Goal: Task Accomplishment & Management: Use online tool/utility

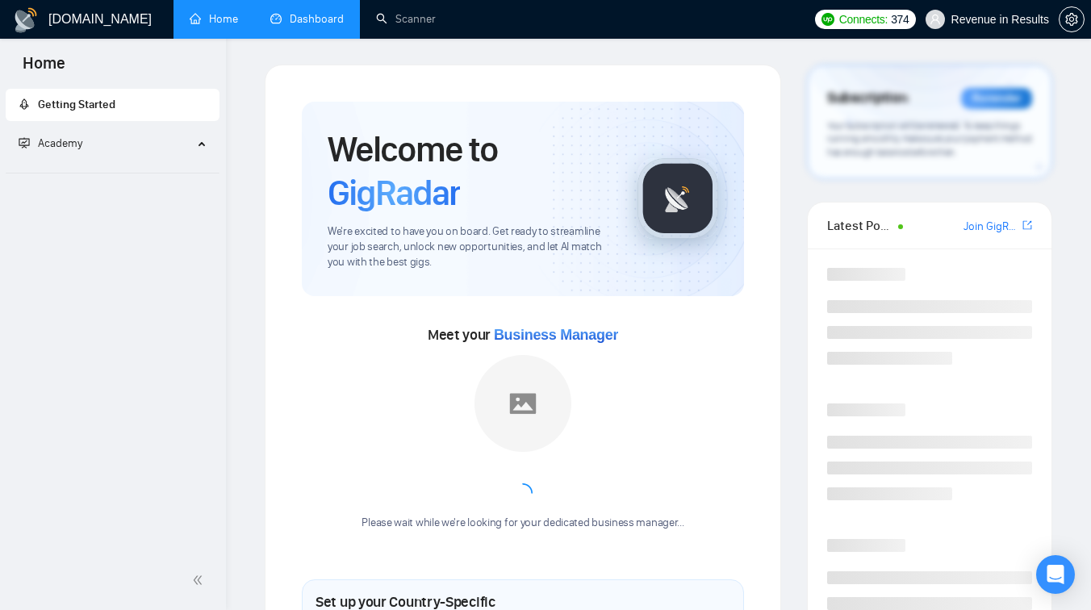
click at [333, 13] on link "Dashboard" at bounding box center [306, 19] width 73 height 14
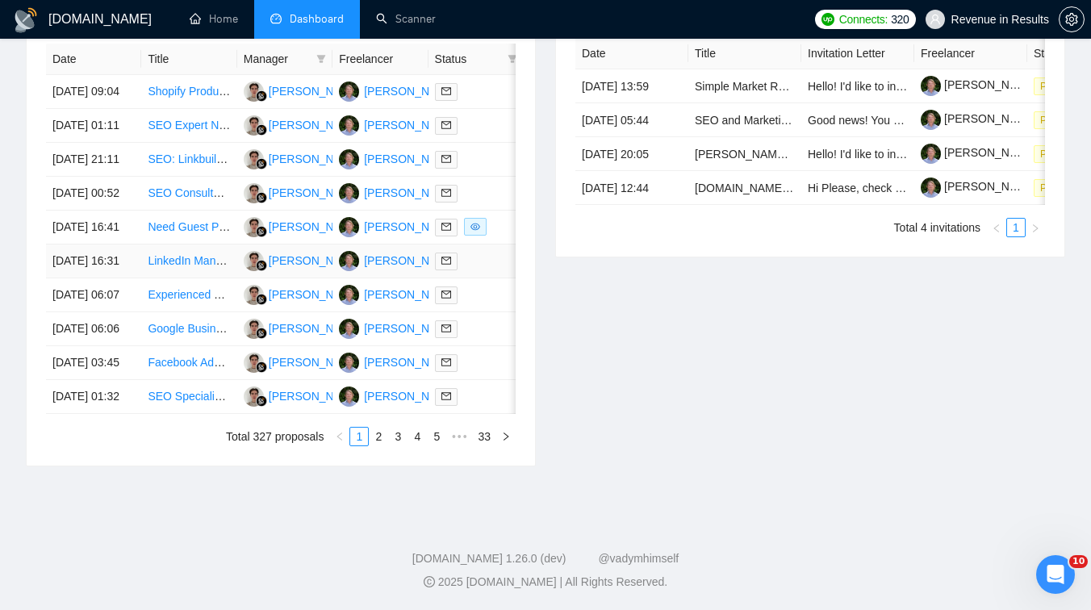
scroll to position [701, 0]
click at [378, 445] on link "2" at bounding box center [379, 437] width 18 height 18
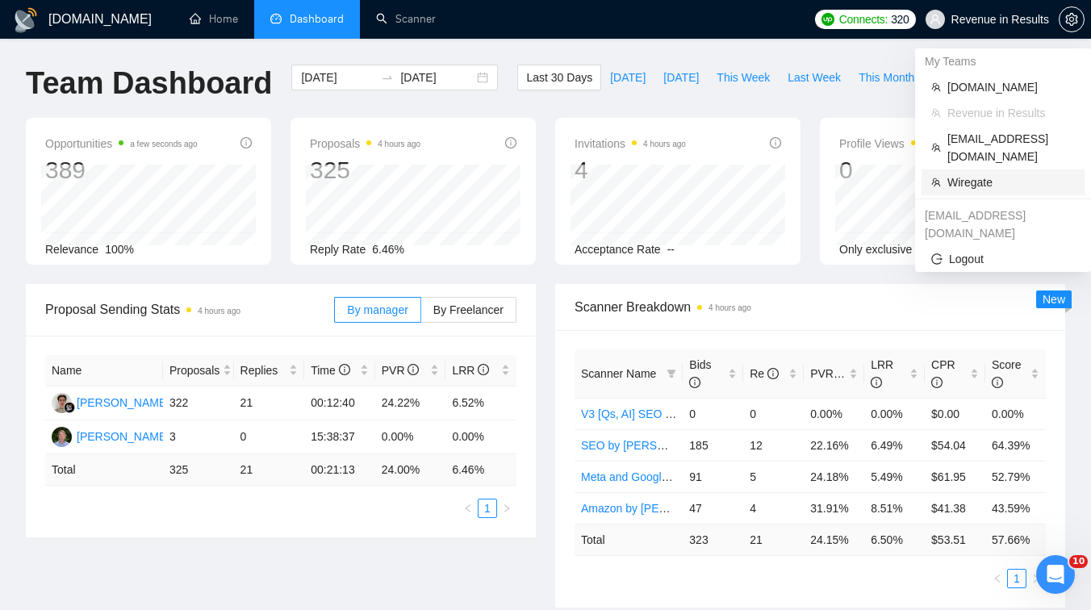
click at [967, 173] on span "Wiregate" at bounding box center [1010, 182] width 127 height 18
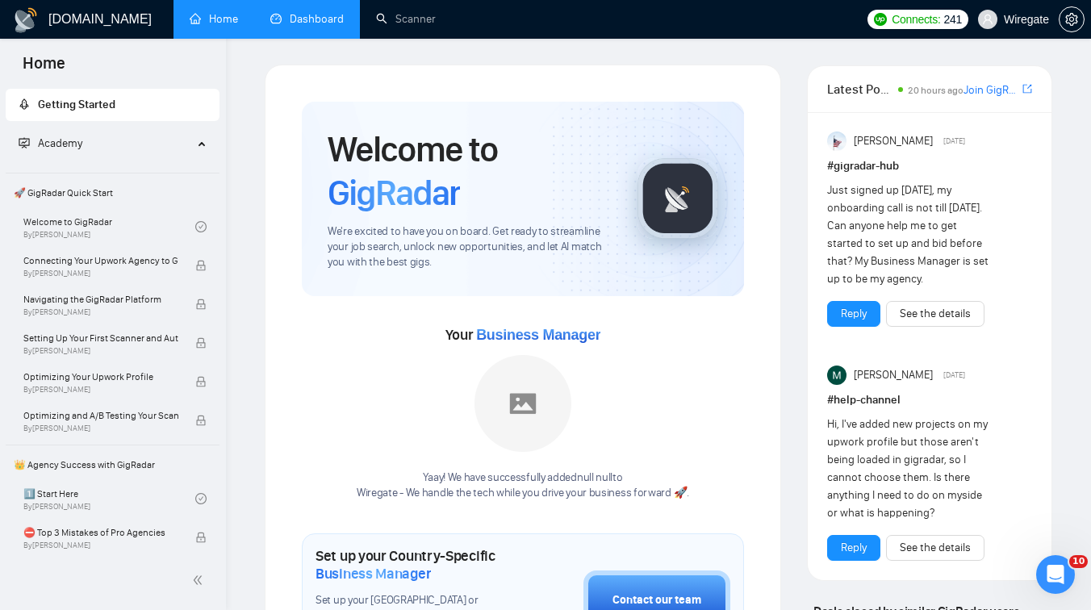
click at [294, 26] on link "Dashboard" at bounding box center [306, 19] width 73 height 14
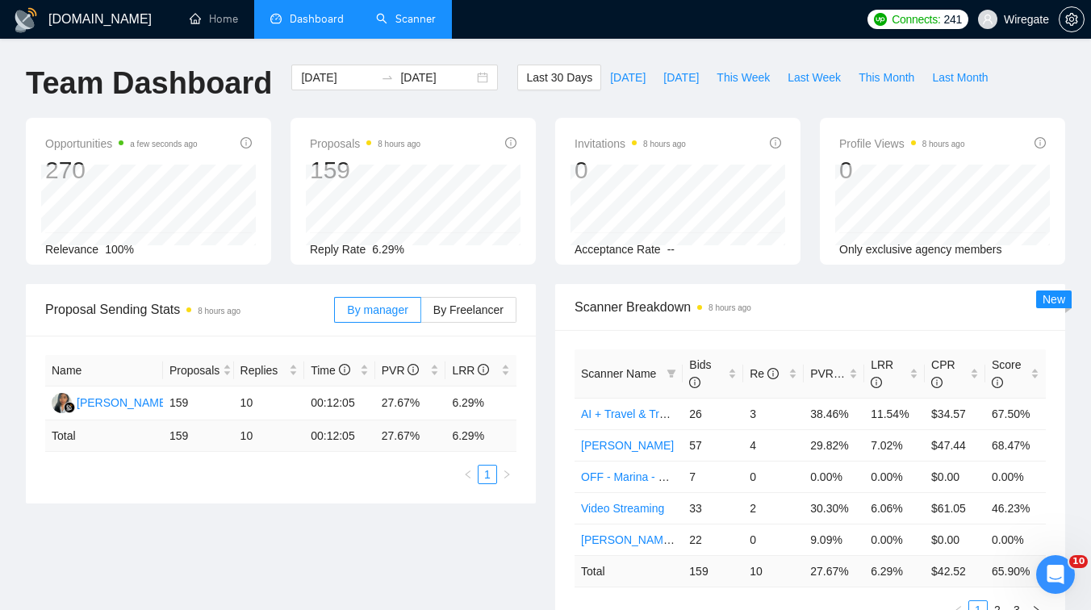
click at [396, 20] on link "Scanner" at bounding box center [406, 19] width 60 height 14
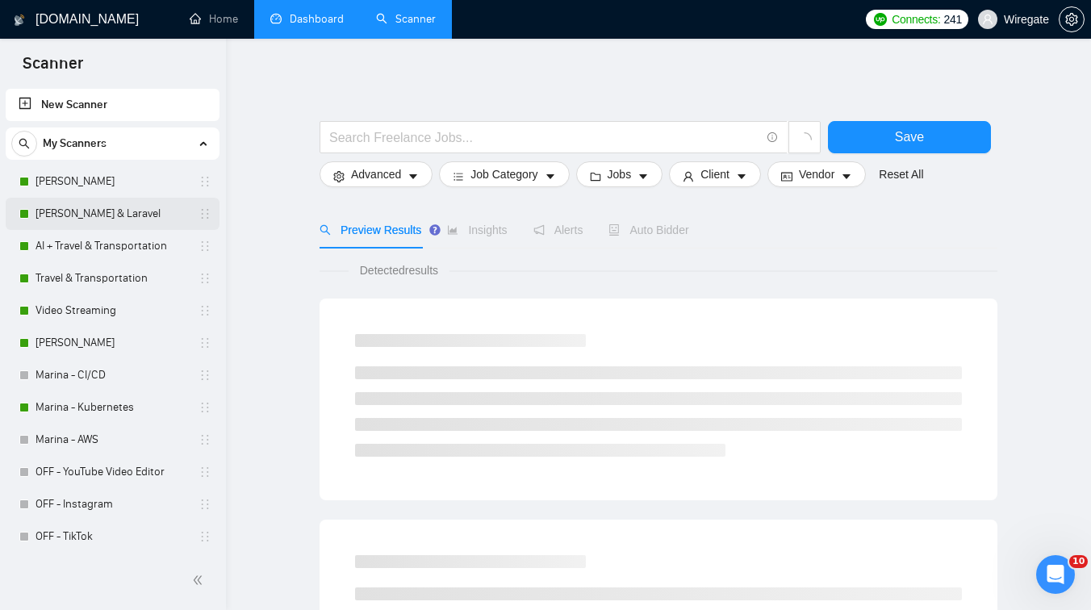
click at [96, 217] on link "[PERSON_NAME] & Laravel" at bounding box center [111, 214] width 153 height 32
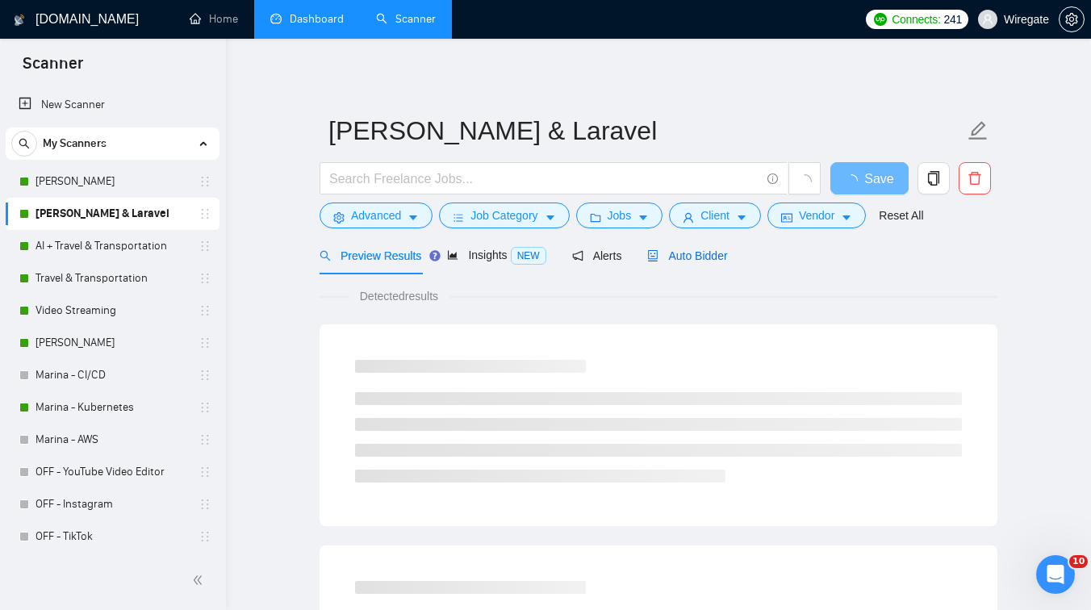
click at [707, 262] on div "Auto Bidder" at bounding box center [687, 256] width 80 height 18
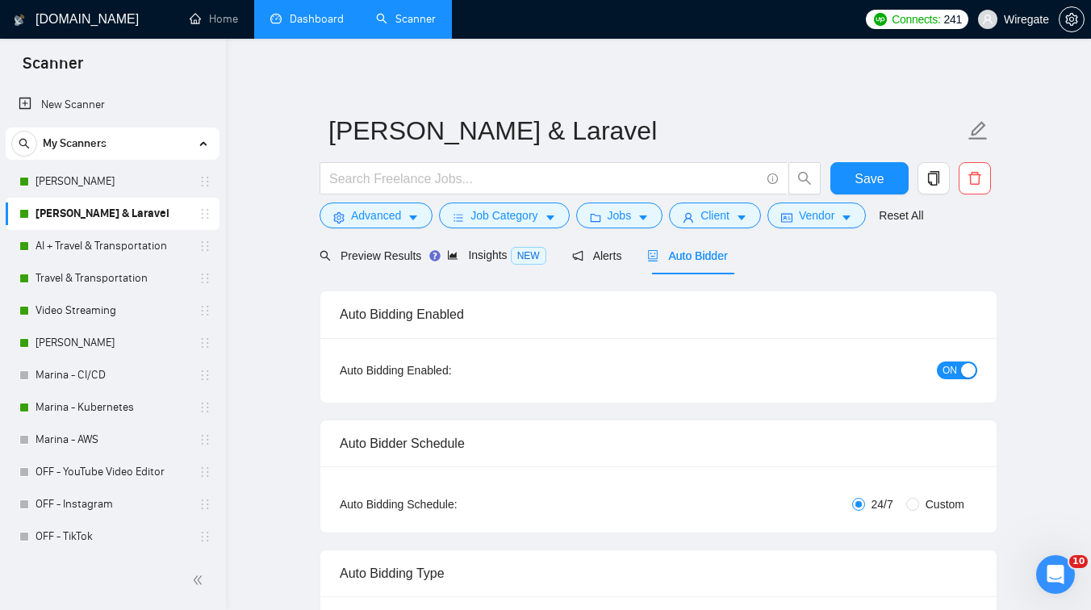
checkbox input "true"
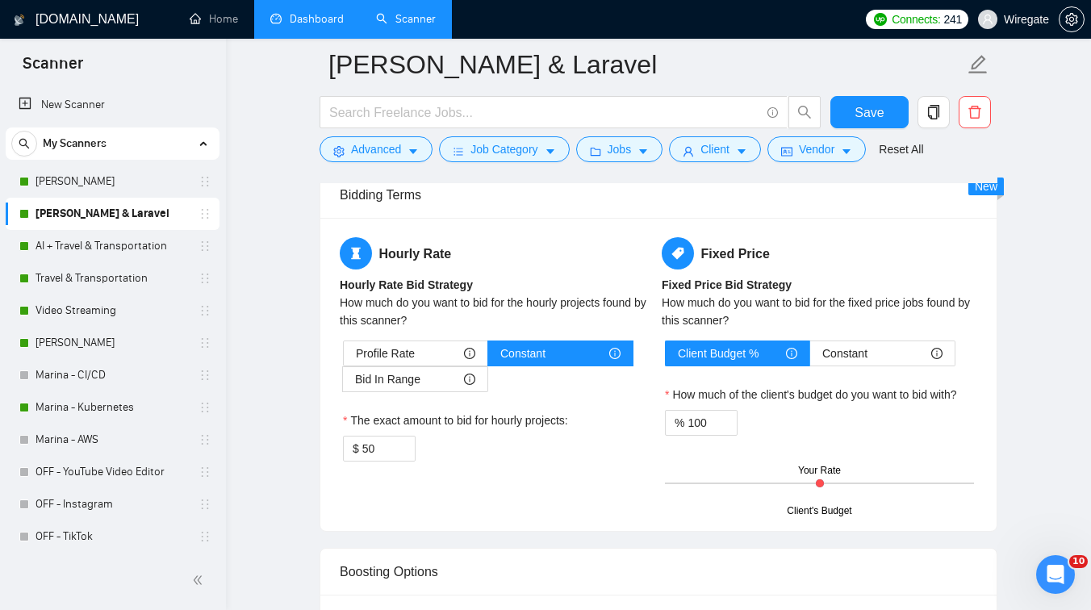
scroll to position [2519, 0]
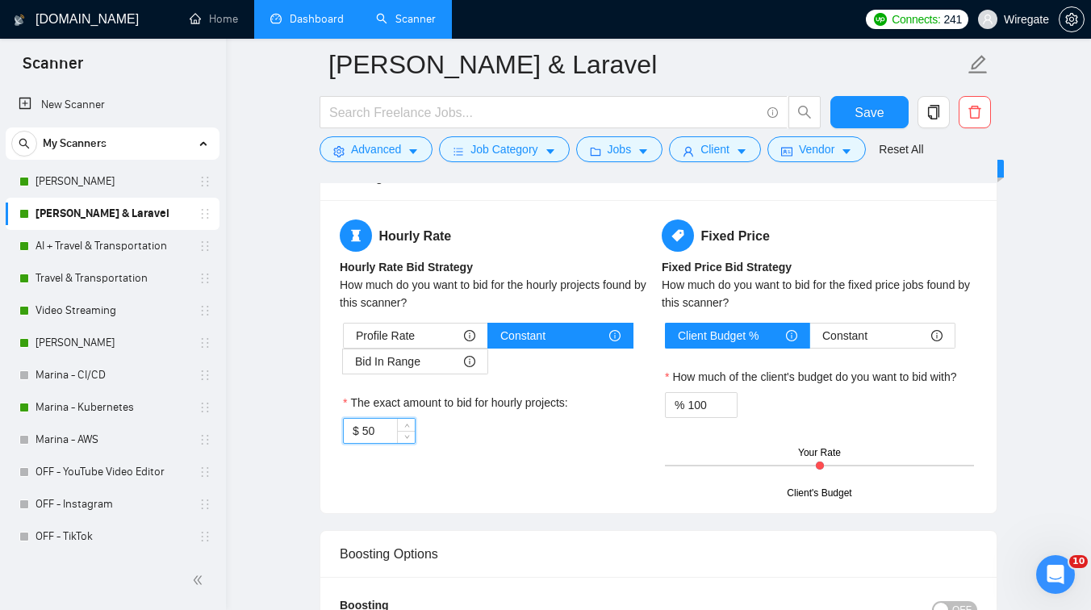
drag, startPoint x: 384, startPoint y: 428, endPoint x: 335, endPoint y: 428, distance: 49.2
click at [335, 428] on div "Hourly Rate Hourly Rate Bid Strategy How much do you want to bid for the hourly…" at bounding box center [658, 356] width 676 height 313
type input "39"
click at [869, 111] on span "Save" at bounding box center [868, 112] width 29 height 20
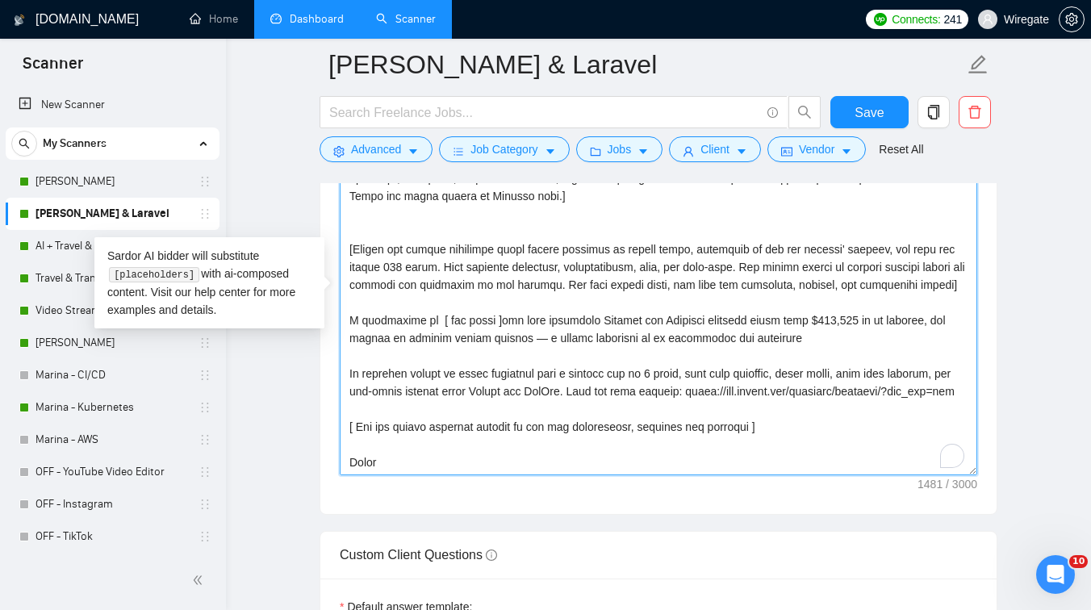
scroll to position [81, 0]
drag, startPoint x: 749, startPoint y: 328, endPoint x: 857, endPoint y: 324, distance: 108.2
click at [857, 324] on textarea "Cover letter template:" at bounding box center [658, 293] width 637 height 363
click at [595, 329] on textarea "Cover letter template:" at bounding box center [658, 293] width 637 height 363
drag, startPoint x: 889, startPoint y: 330, endPoint x: 850, endPoint y: 330, distance: 39.5
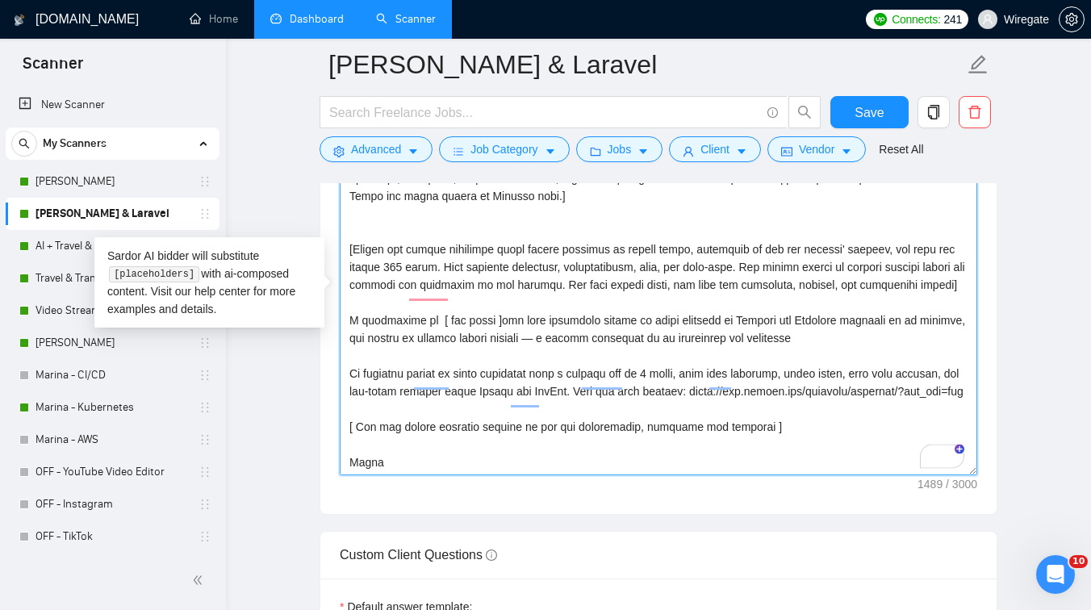
click at [850, 330] on textarea "Cover letter template:" at bounding box center [658, 293] width 637 height 363
drag, startPoint x: 914, startPoint y: 328, endPoint x: 864, endPoint y: 329, distance: 50.0
click at [864, 329] on textarea "Cover letter template:" at bounding box center [658, 293] width 637 height 363
click at [883, 330] on textarea "Cover letter template:" at bounding box center [658, 293] width 637 height 363
click at [425, 345] on textarea "Cover letter template:" at bounding box center [658, 293] width 637 height 363
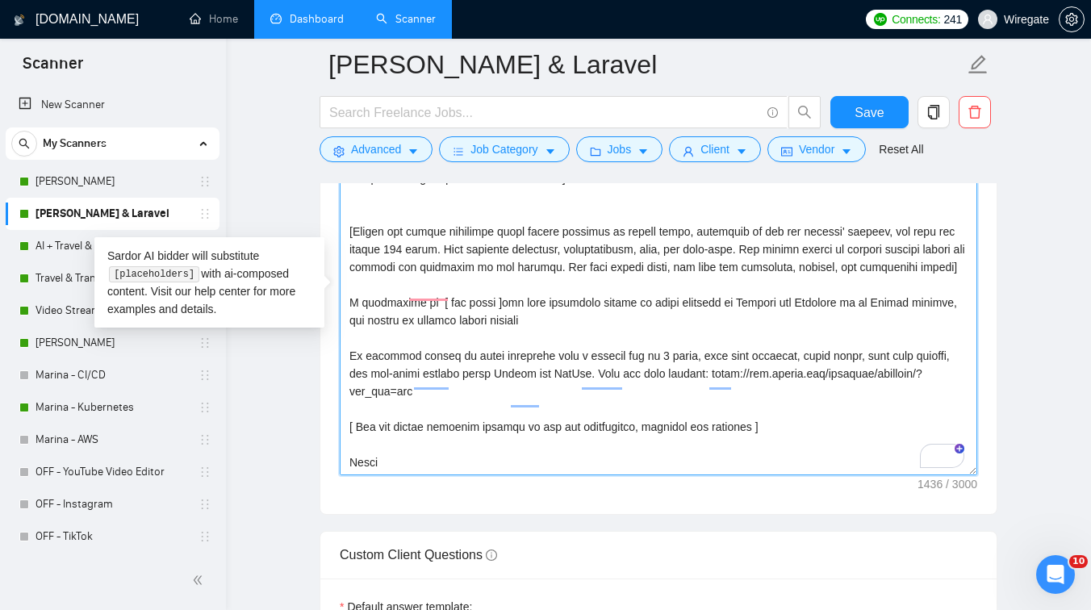
drag, startPoint x: 829, startPoint y: 346, endPoint x: 537, endPoint y: 338, distance: 292.2
click at [628, 361] on textarea "Cover letter template:" at bounding box center [658, 293] width 637 height 363
drag, startPoint x: 881, startPoint y: 330, endPoint x: 863, endPoint y: 330, distance: 17.7
click at [863, 330] on textarea "Cover letter template:" at bounding box center [658, 293] width 637 height 363
drag, startPoint x: 939, startPoint y: 331, endPoint x: 906, endPoint y: 331, distance: 33.1
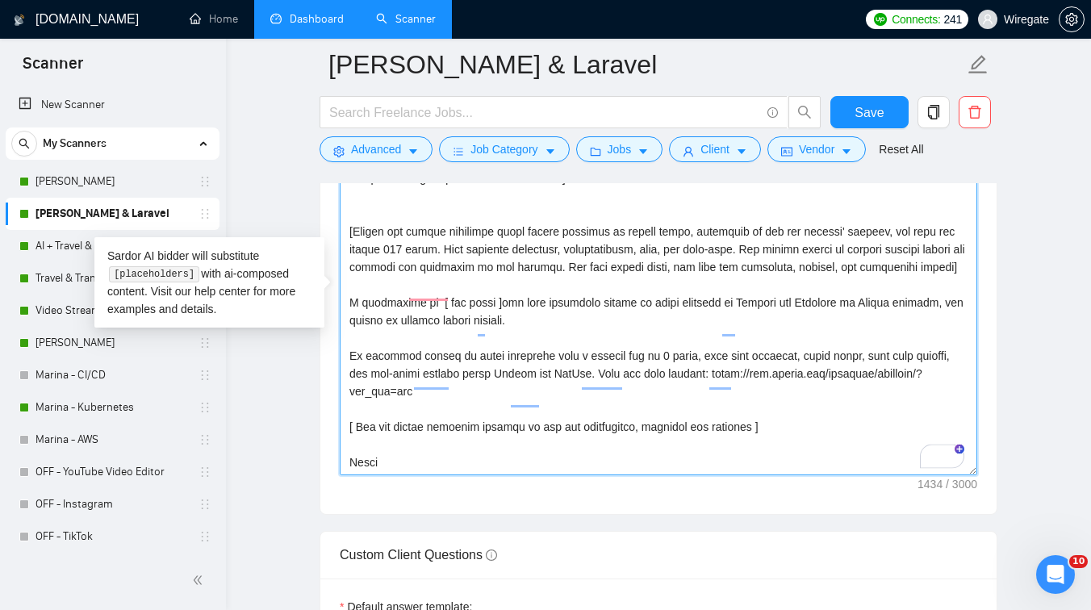
click at [906, 331] on textarea "Cover letter template:" at bounding box center [658, 293] width 637 height 363
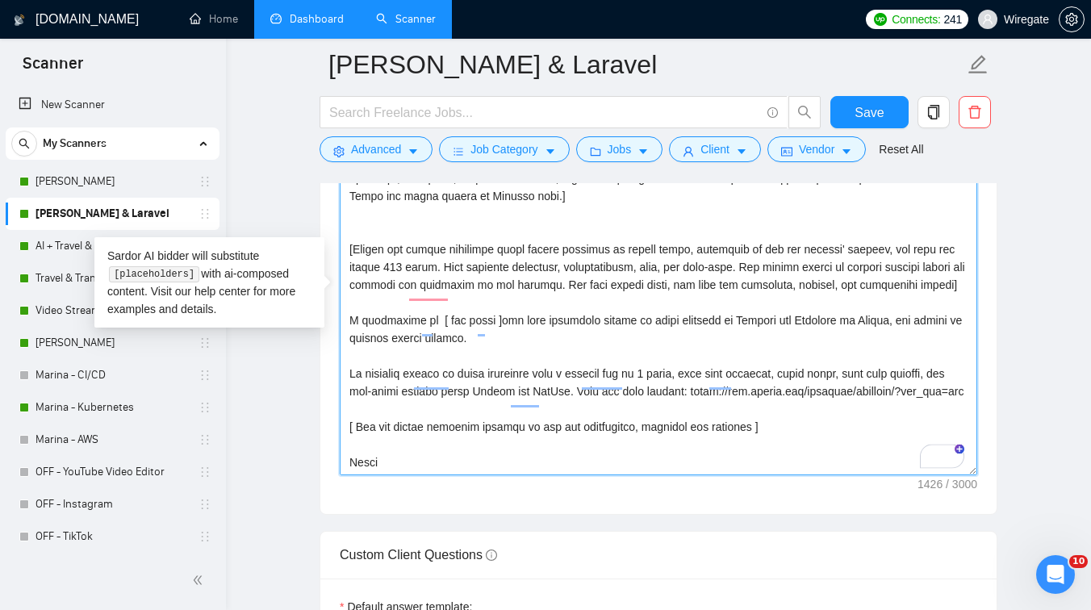
click at [494, 348] on textarea "Cover letter template:" at bounding box center [658, 293] width 637 height 363
type textarea "[Lorem i dolorsit ametcons adipi eli seddoe't inci ut laboree dolo (ma ali en a…"
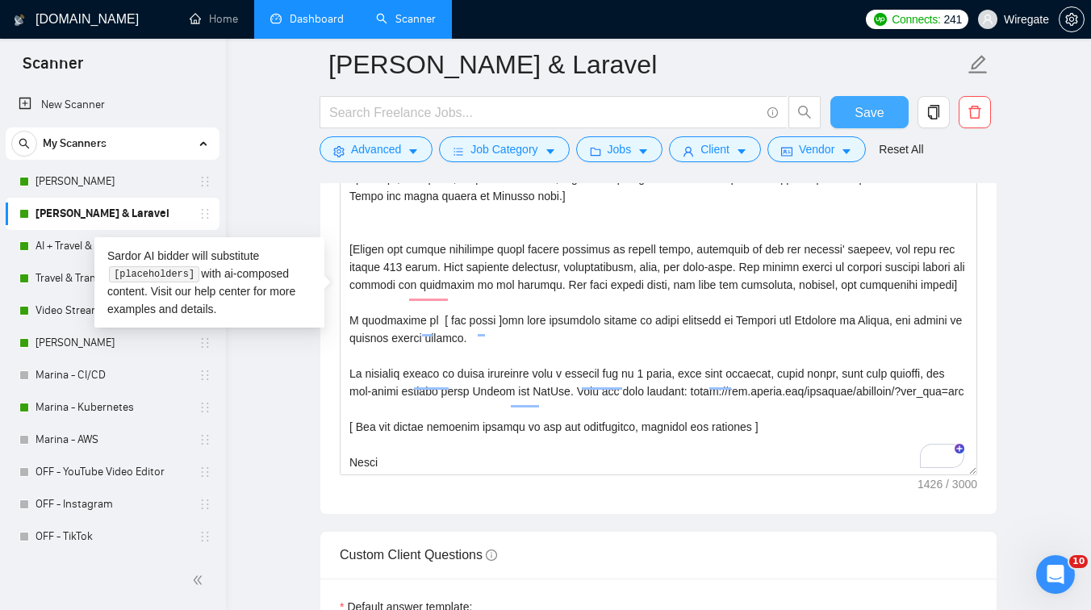
click at [872, 113] on span "Save" at bounding box center [868, 112] width 29 height 20
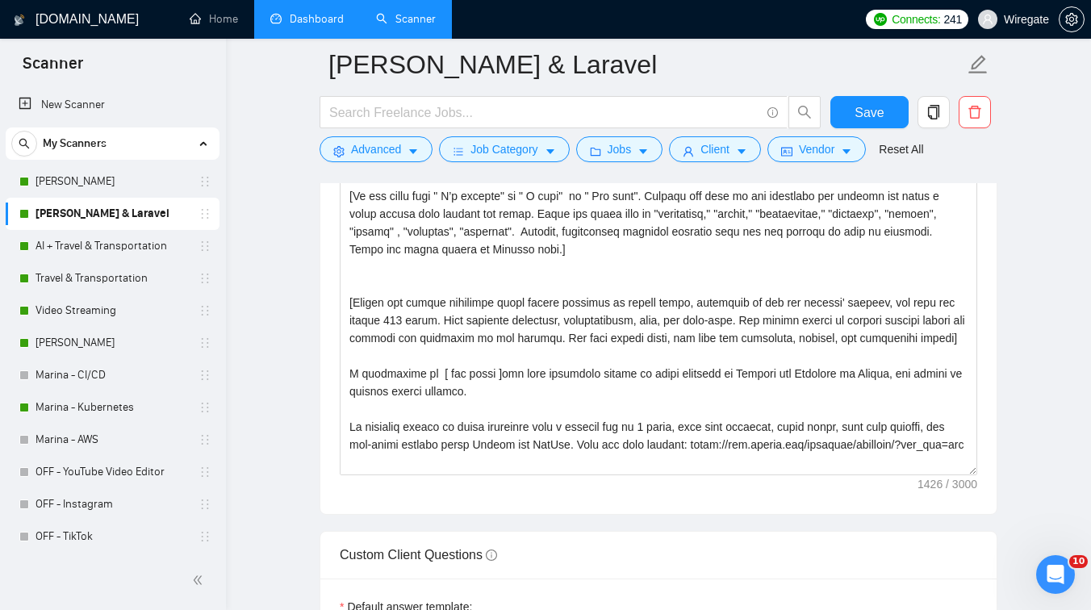
click at [312, 24] on link "Dashboard" at bounding box center [306, 19] width 73 height 14
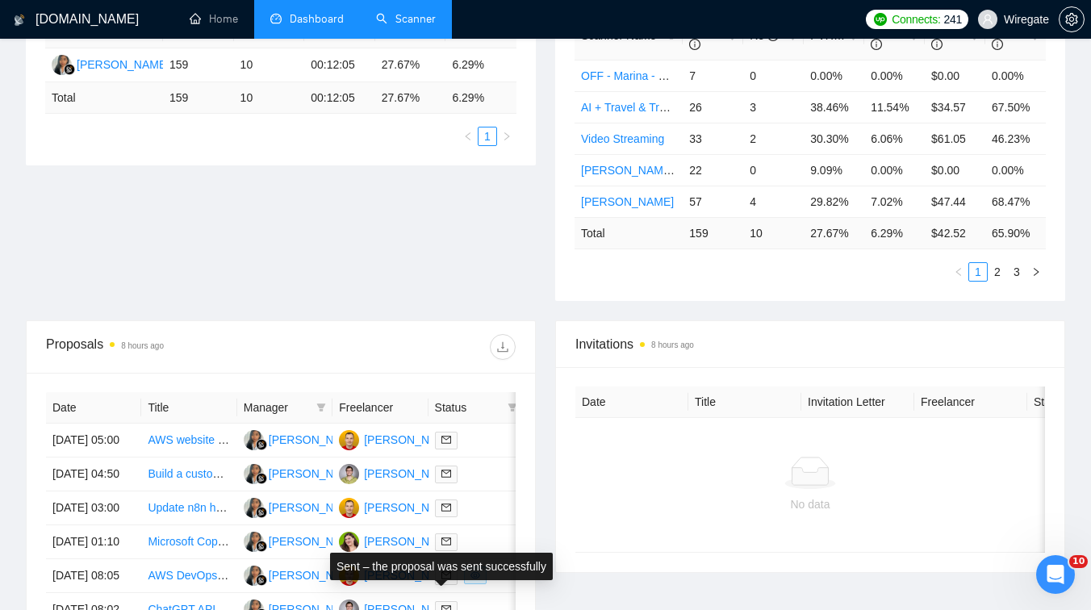
scroll to position [218, 0]
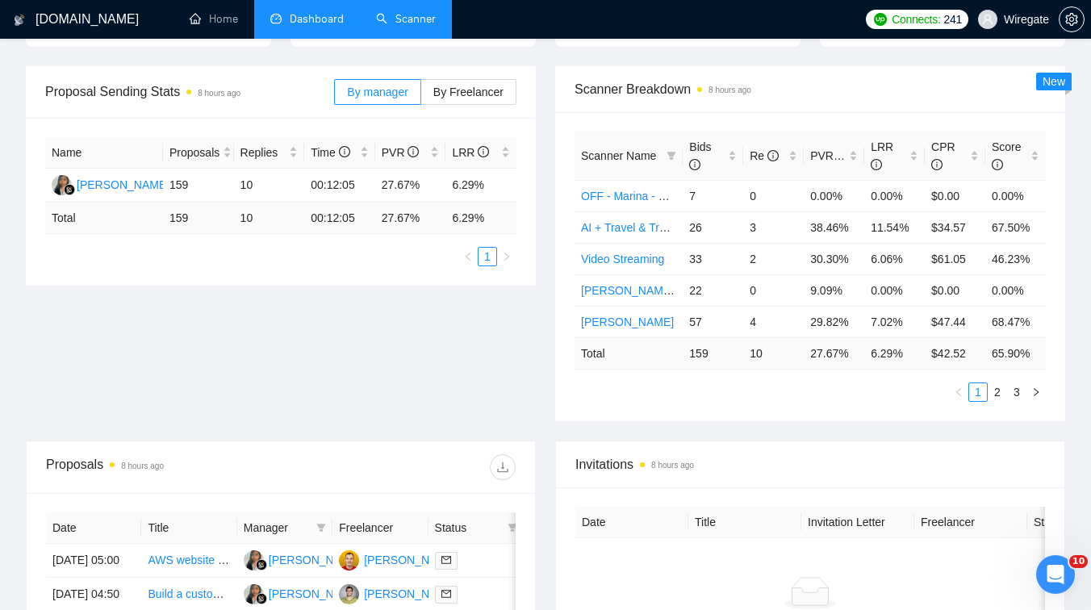
click at [398, 16] on link "Scanner" at bounding box center [406, 19] width 60 height 14
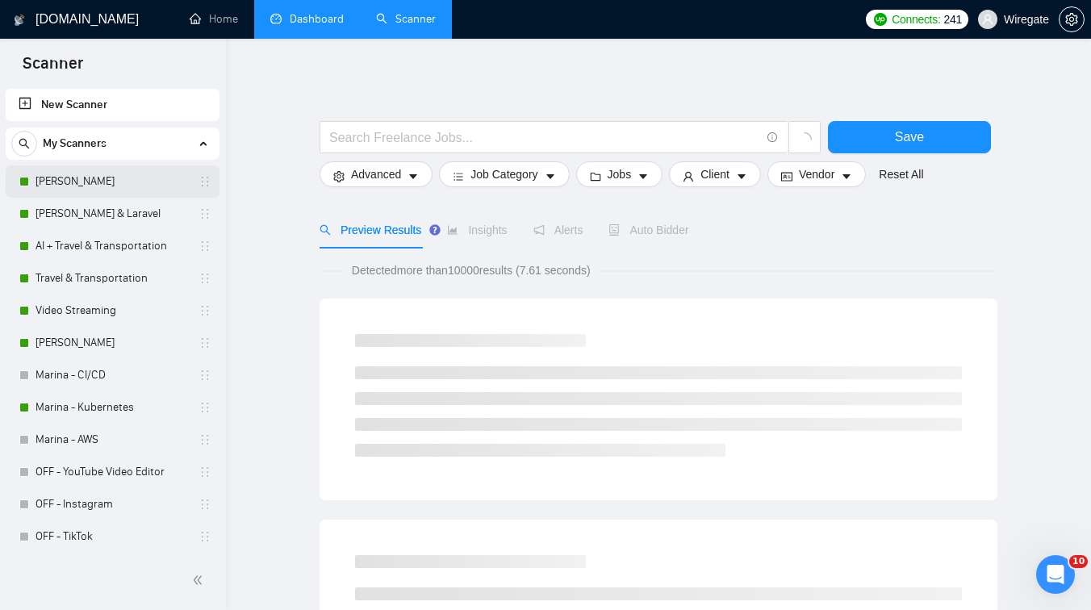
click at [96, 190] on link "[PERSON_NAME]" at bounding box center [111, 181] width 153 height 32
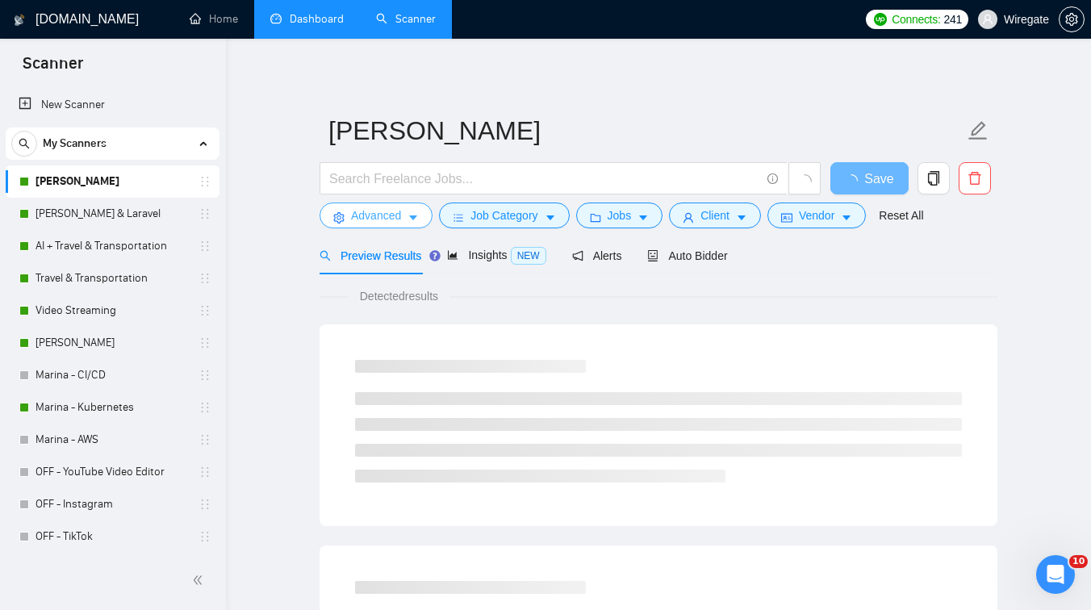
click at [382, 210] on span "Advanced" at bounding box center [376, 216] width 50 height 18
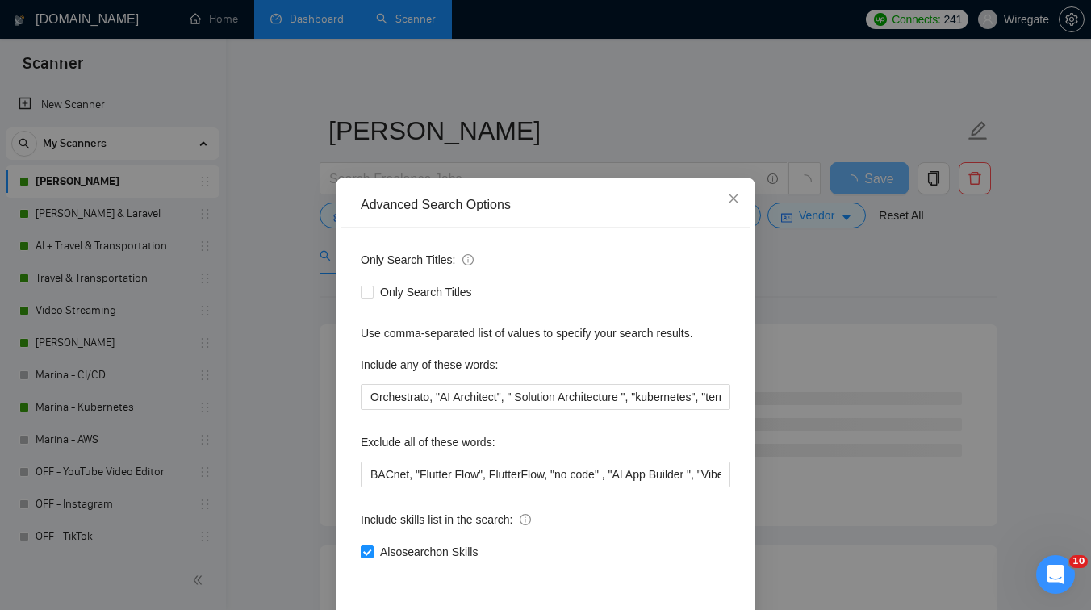
scroll to position [44, 0]
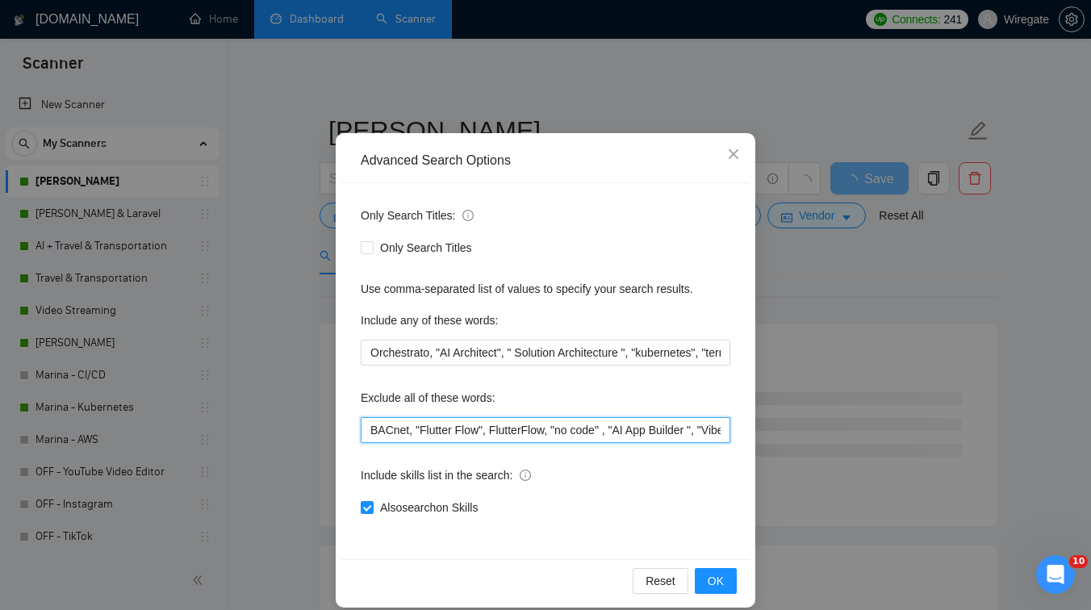
click at [543, 423] on input "BACnet, "Flutter Flow", FlutterFlow, "no code" , "AI App Builder ", "Vibe Codin…" at bounding box center [546, 430] width 370 height 26
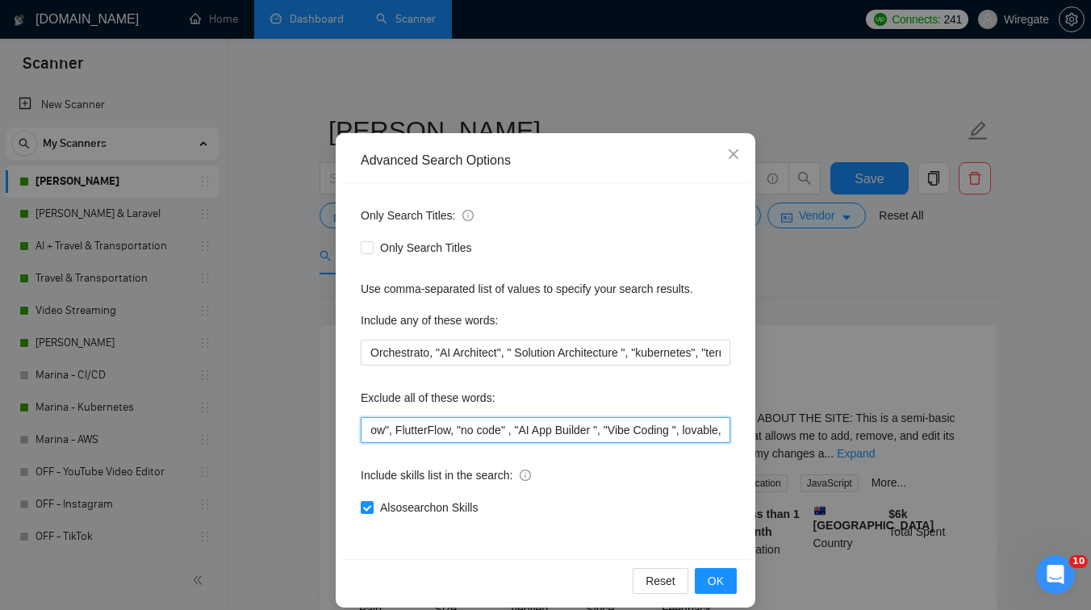
scroll to position [0, 0]
click at [365, 433] on input "BACnet, "Flutter Flow", FlutterFlow, "no code" , "AI App Builder ", "Vibe Codin…" at bounding box center [546, 430] width 370 height 26
paste input "MacBook"
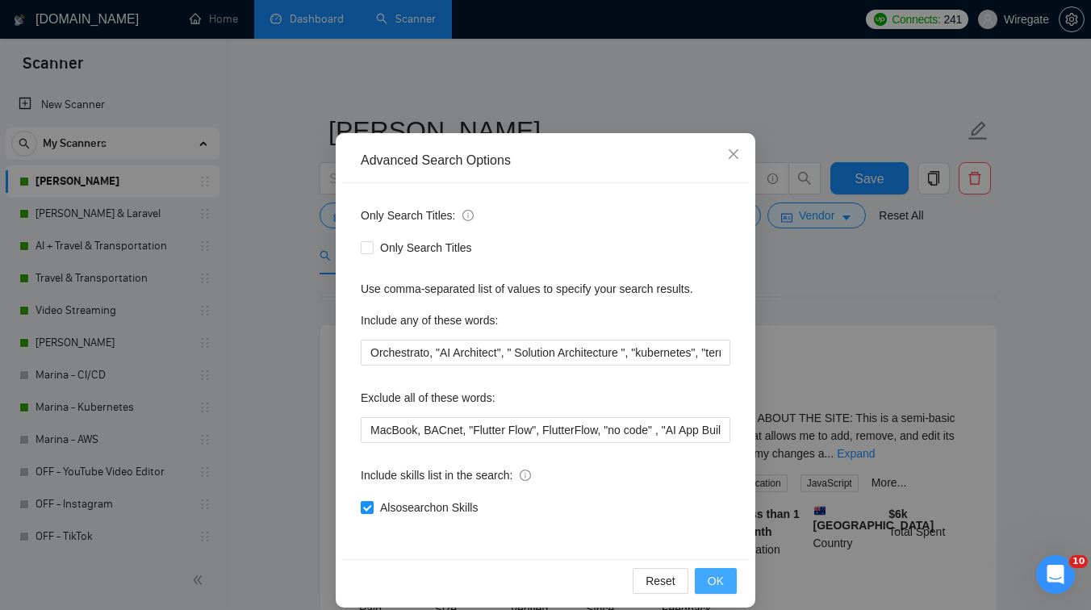
click at [720, 575] on span "OK" at bounding box center [716, 581] width 16 height 18
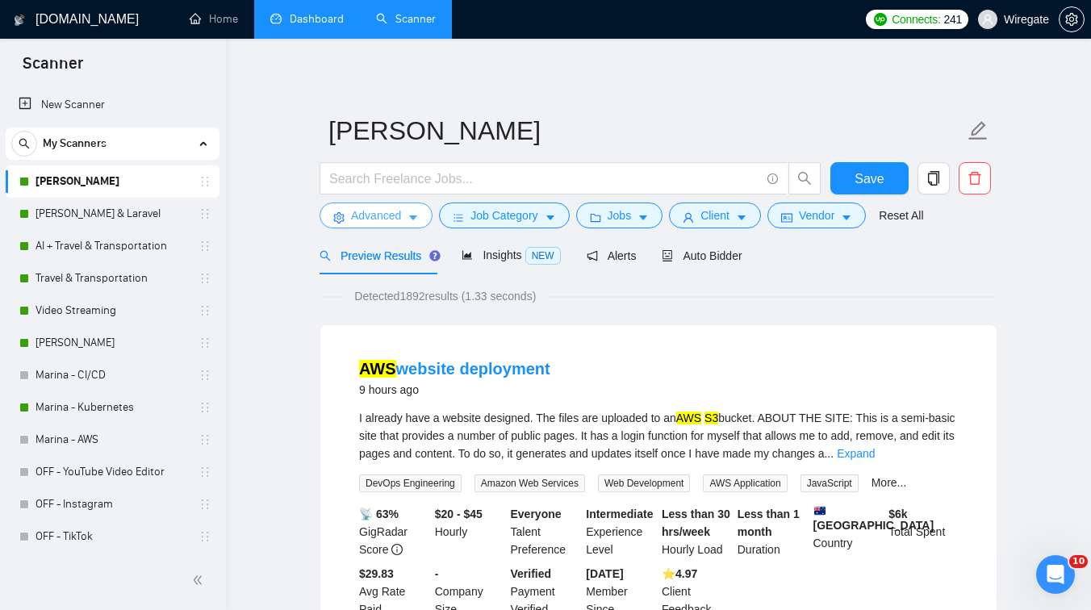
click at [398, 217] on span "Advanced" at bounding box center [376, 216] width 50 height 18
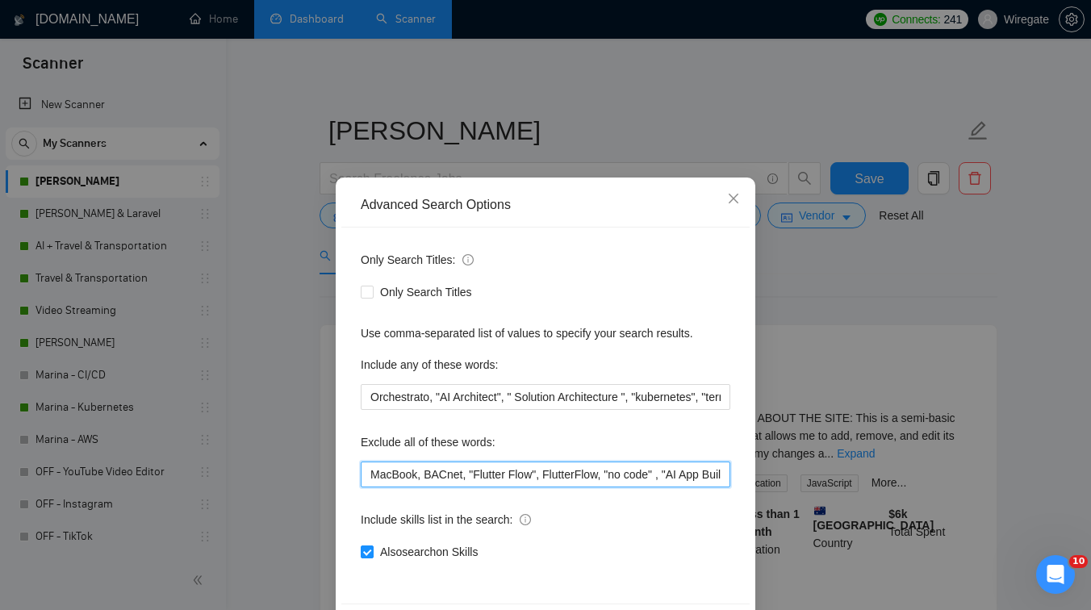
click at [370, 478] on input "MacBook, BACnet, "Flutter Flow", FlutterFlow, "no code" , "AI App Builder ", "V…" at bounding box center [546, 474] width 370 height 26
paste input "configure MacBook"
click at [370, 478] on input "configure MacBook, MacBook, BACnet, "Flutter Flow", FlutterFlow, "no code" , "A…" at bounding box center [546, 474] width 370 height 26
click at [479, 475] on input "" configure MacBook, MacBook, BACnet, "Flutter Flow", FlutterFlow, "no code" , …" at bounding box center [546, 474] width 370 height 26
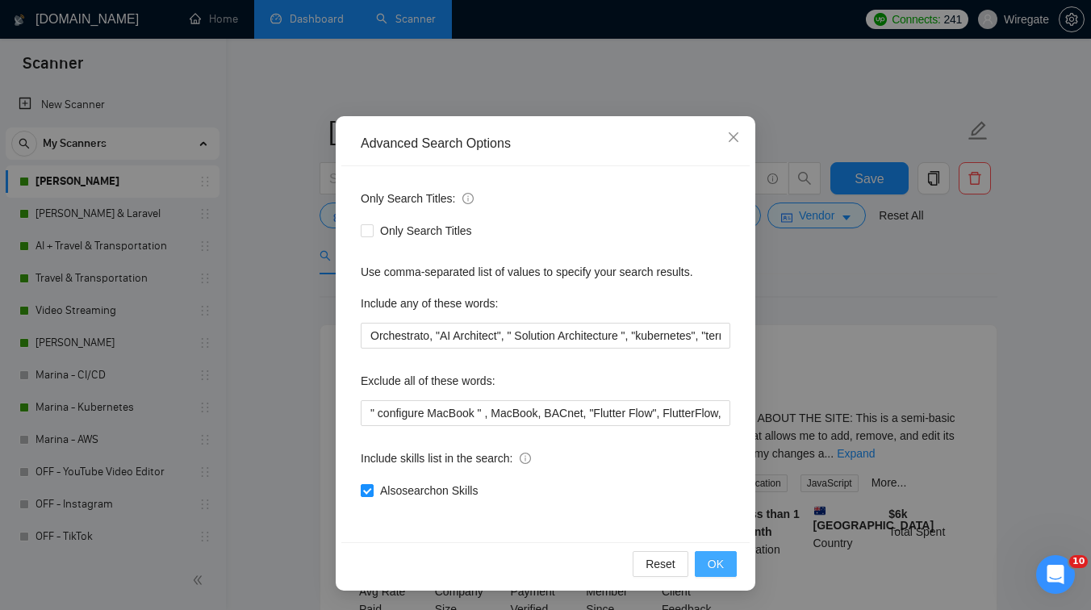
click at [713, 566] on span "OK" at bounding box center [716, 564] width 16 height 18
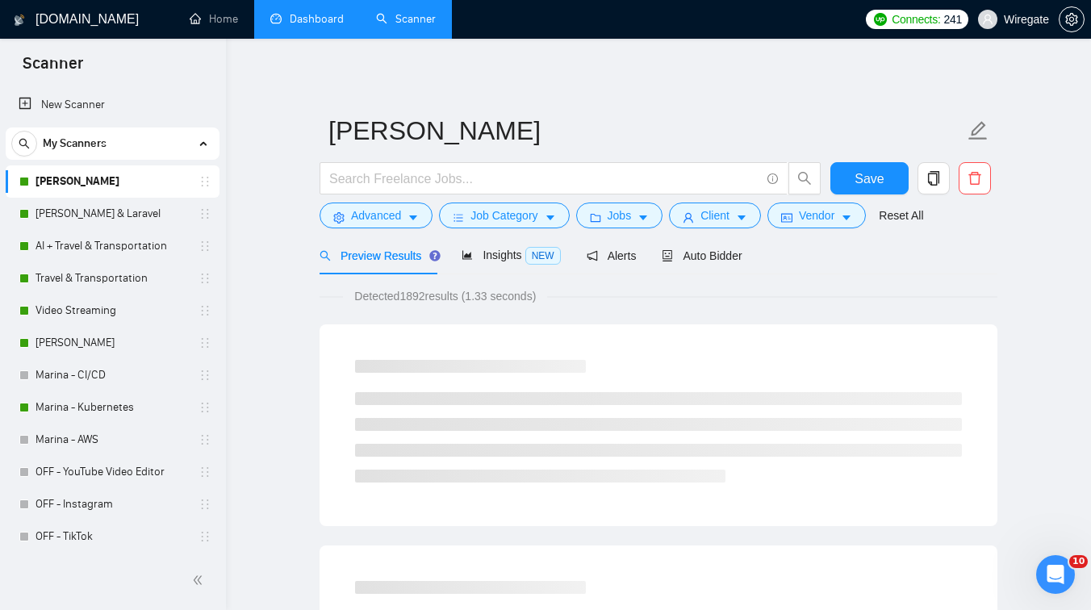
scroll to position [0, 0]
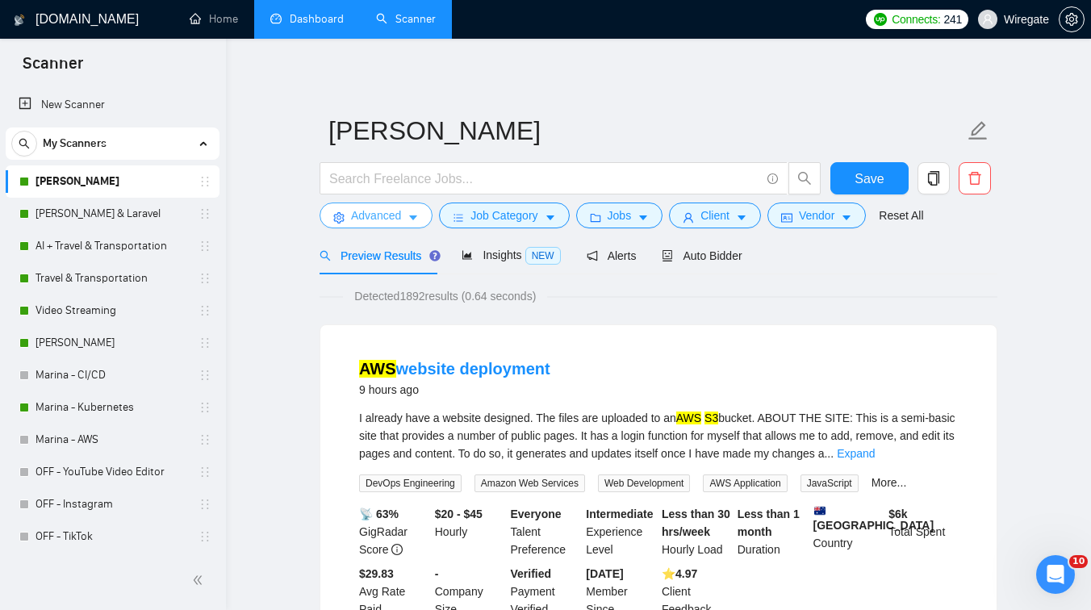
click at [387, 218] on span "Advanced" at bounding box center [376, 216] width 50 height 18
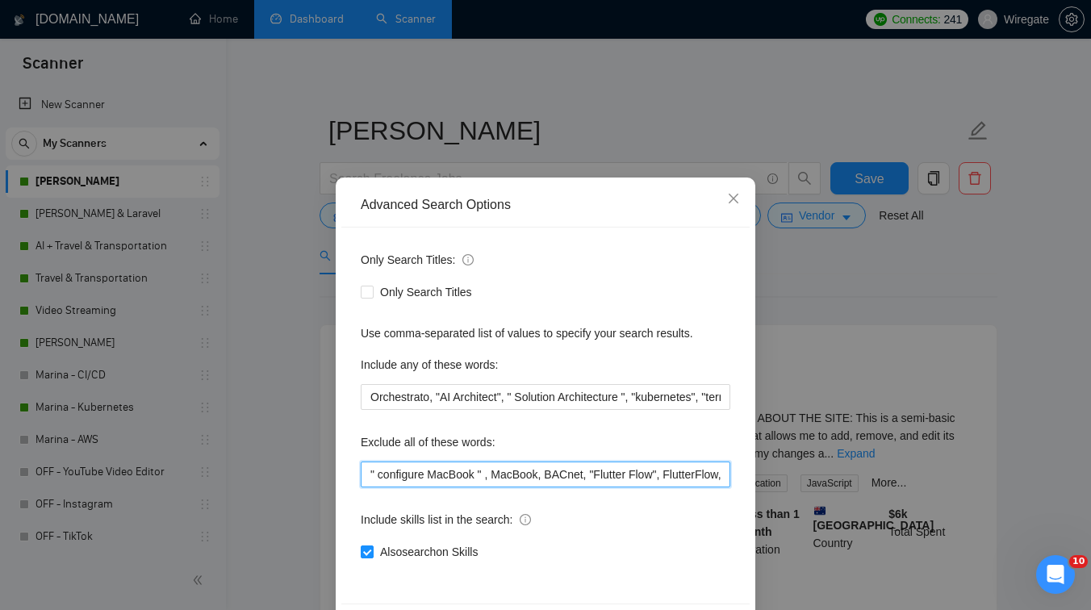
drag, startPoint x: 550, startPoint y: 474, endPoint x: 348, endPoint y: 470, distance: 202.5
click at [348, 470] on div "Only Search Titles: Only Search Titles Use comma-separated list of values to sp…" at bounding box center [545, 416] width 408 height 376
type input "BACnet, "Flutter Flow", FlutterFlow, "no code" , "AI App Builder ", "Vibe Codin…"
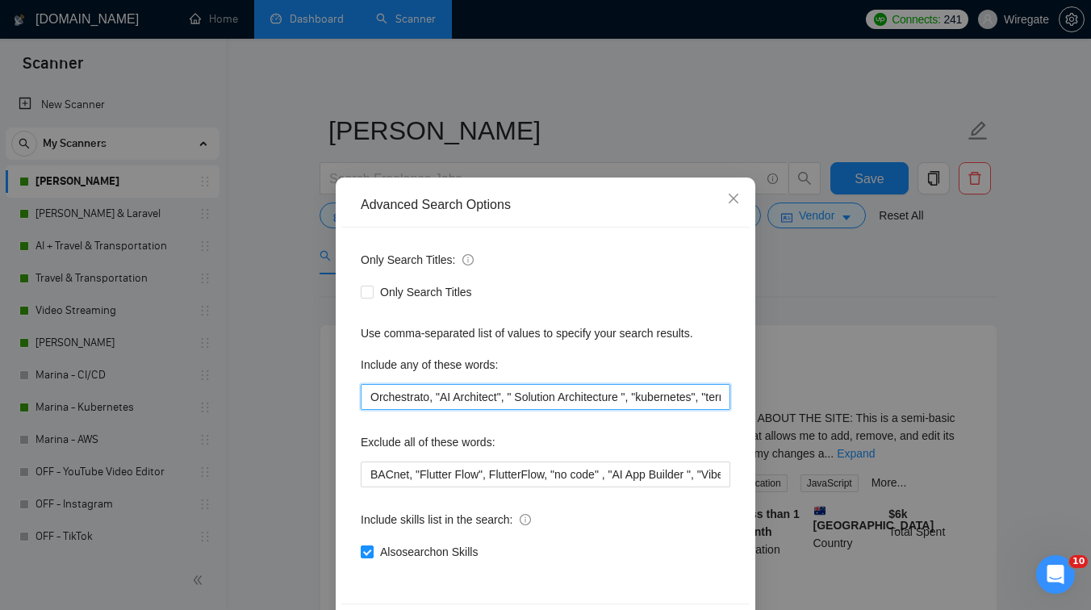
click at [621, 398] on input "Orchestrato, "AI Architect", " Solution Architecture ", "kubernetes", "terrafor…" at bounding box center [546, 397] width 370 height 26
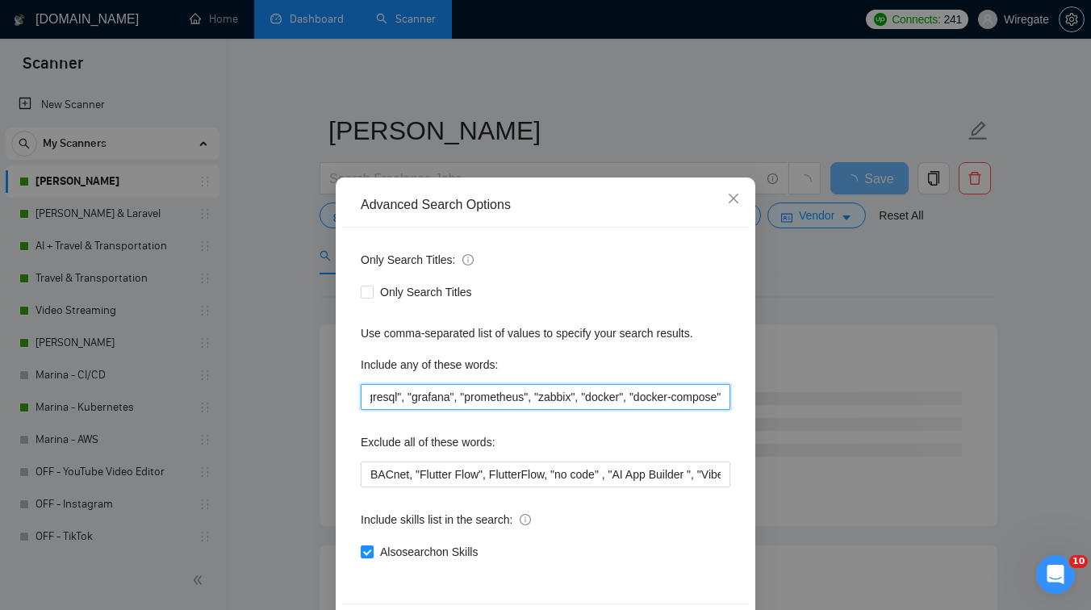
scroll to position [0, 1694]
click at [635, 399] on input "Orchestrato, "AI Architect", " Solution Architecture ", "kubernetes", "terrafor…" at bounding box center [546, 397] width 370 height 26
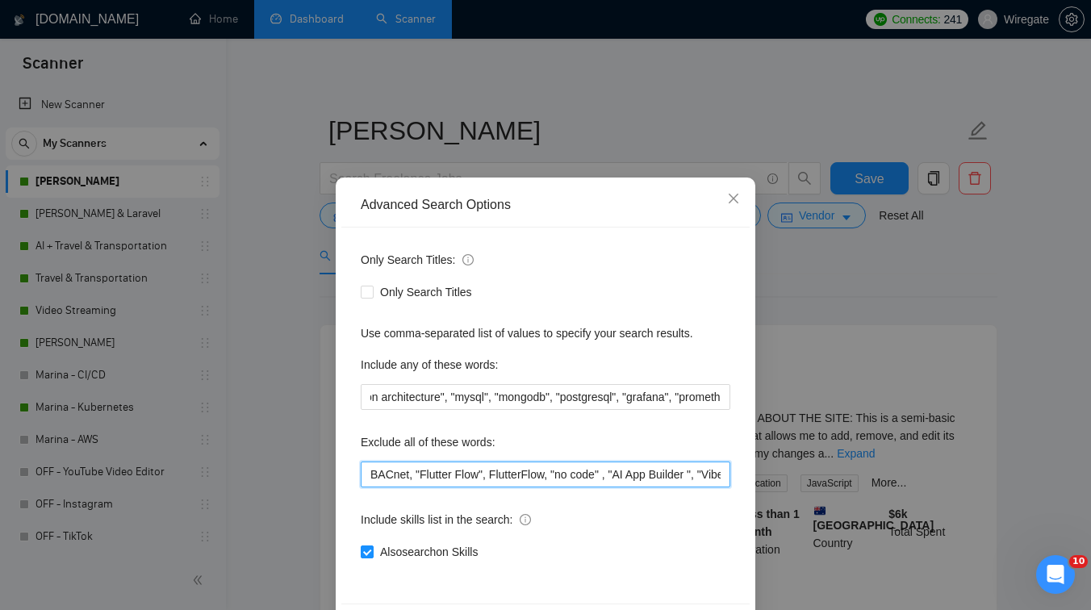
click at [541, 475] on input "BACnet, "Flutter Flow", FlutterFlow, "no code" , "AI App Builder ", "Vibe Codin…" at bounding box center [546, 474] width 370 height 26
click at [615, 478] on input "BACnet, "Flutter Flow", FlutterFlow, "no code" , "AI App Builder ", "Vibe Codin…" at bounding box center [546, 474] width 370 height 26
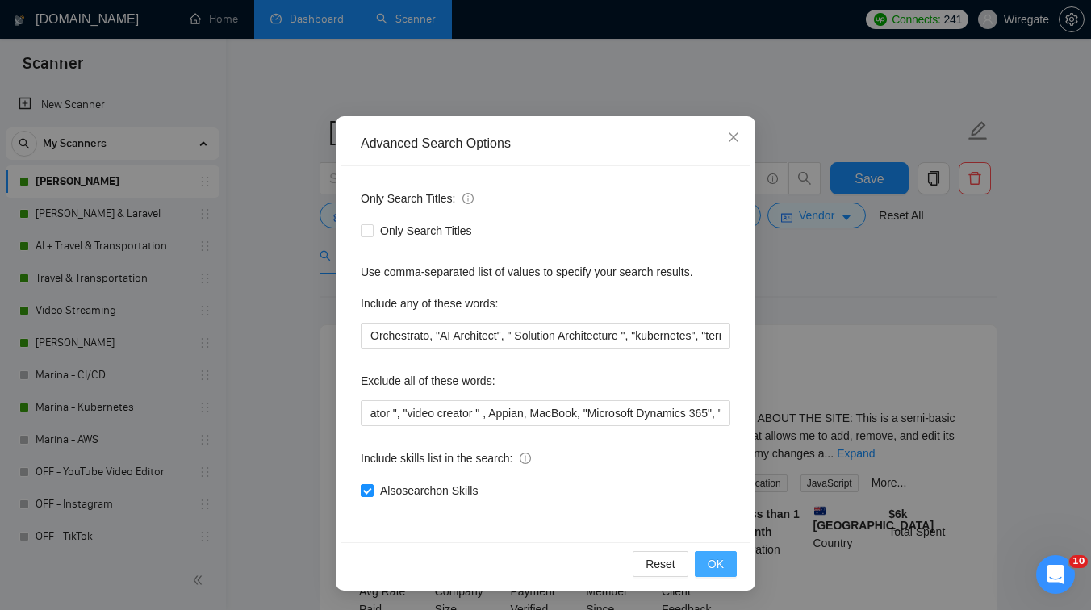
scroll to position [0, 0]
click at [716, 562] on span "OK" at bounding box center [716, 564] width 16 height 18
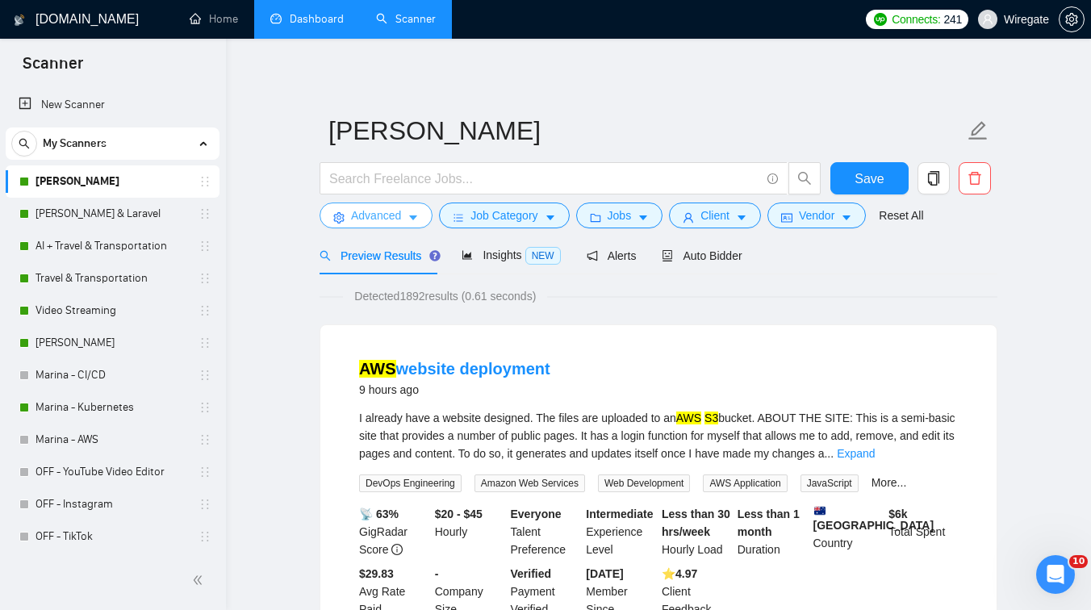
click at [367, 205] on button "Advanced" at bounding box center [375, 216] width 113 height 26
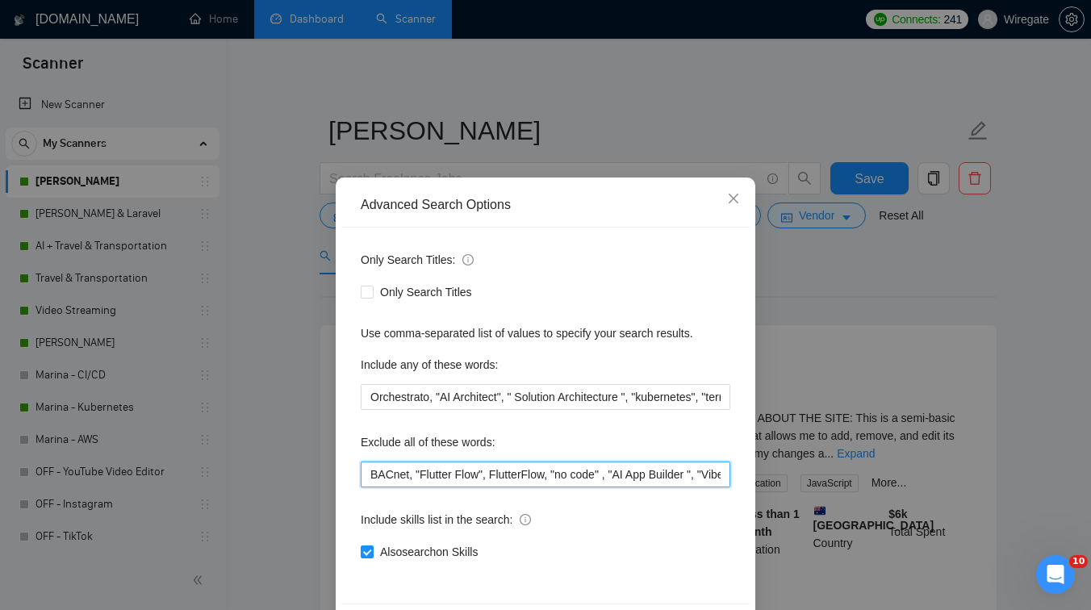
click at [537, 478] on input "BACnet, "Flutter Flow", FlutterFlow, "no code" , "AI App Builder ", "Vibe Codin…" at bounding box center [546, 474] width 370 height 26
click at [591, 475] on input "BACnet, "Flutter Flow", FlutterFlow, "no code" , "AI App Builder ", "Vibe Codin…" at bounding box center [546, 474] width 370 height 26
drag, startPoint x: 568, startPoint y: 478, endPoint x: 613, endPoint y: 478, distance: 45.2
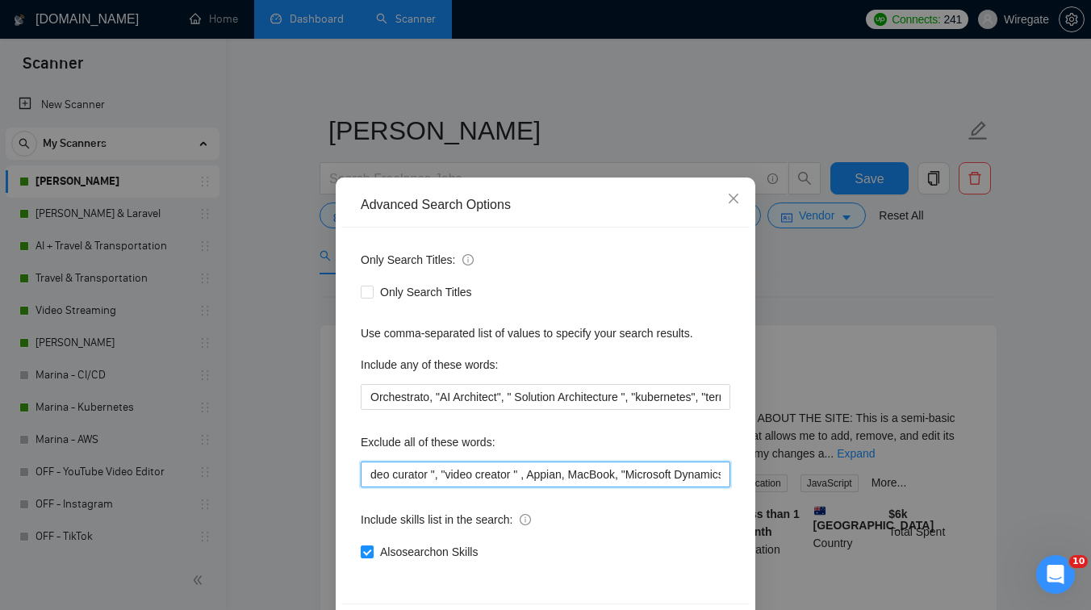
click at [613, 478] on input "BACnet, "Flutter Flow", FlutterFlow, "no code" , "AI App Builder ", "Vibe Codin…" at bounding box center [546, 474] width 370 height 26
click at [797, 345] on div "Advanced Search Options Only Search Titles: Only Search Titles Use comma-separa…" at bounding box center [545, 305] width 1091 height 610
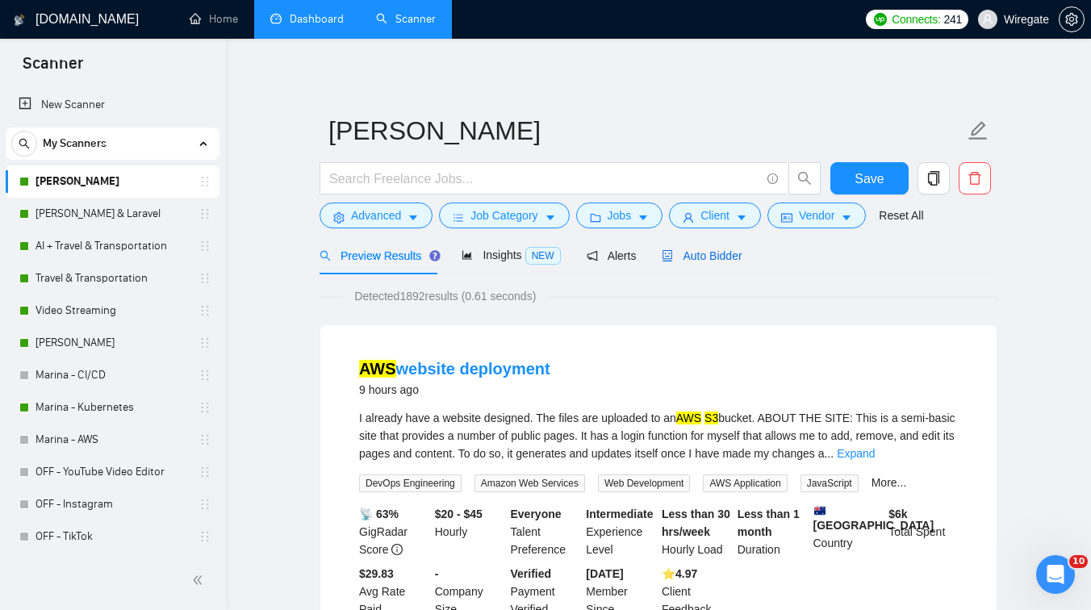
click at [715, 261] on span "Auto Bidder" at bounding box center [702, 255] width 80 height 13
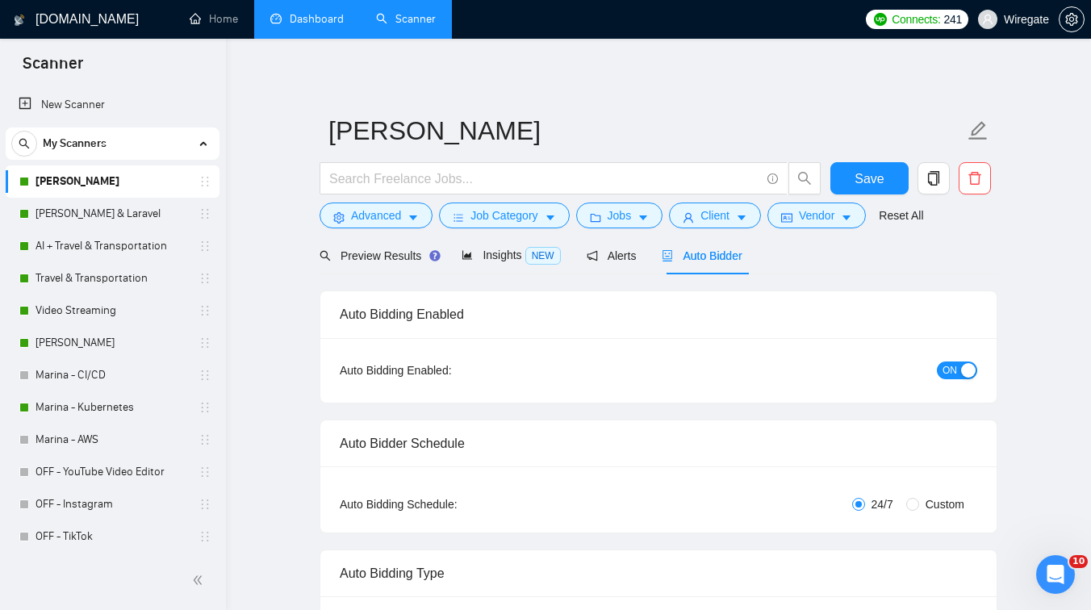
checkbox input "true"
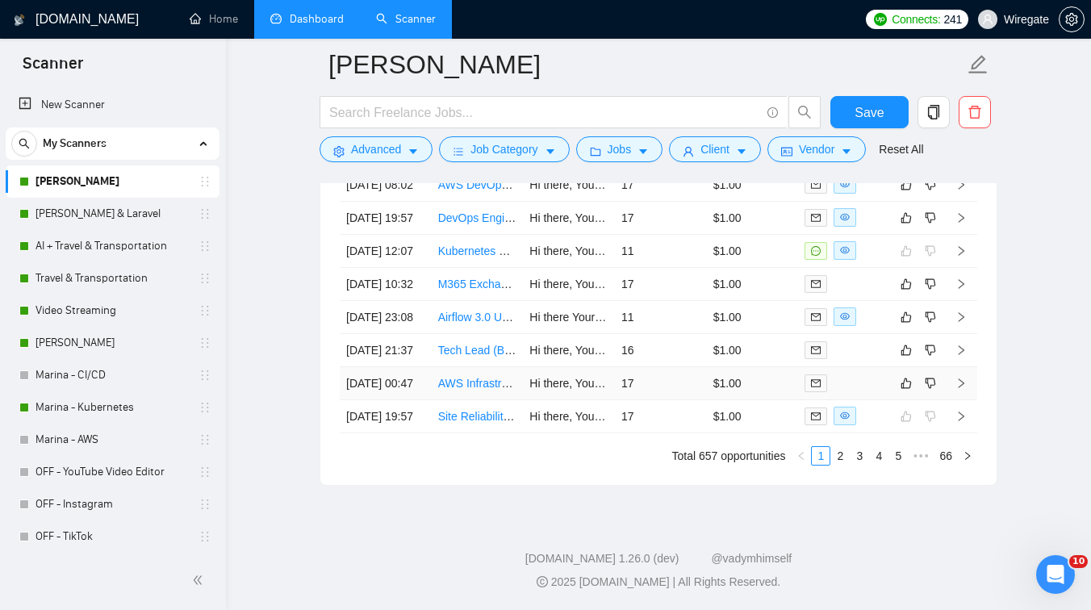
scroll to position [4395, 0]
click at [845, 465] on link "2" at bounding box center [840, 456] width 18 height 18
click at [863, 465] on link "3" at bounding box center [859, 456] width 18 height 18
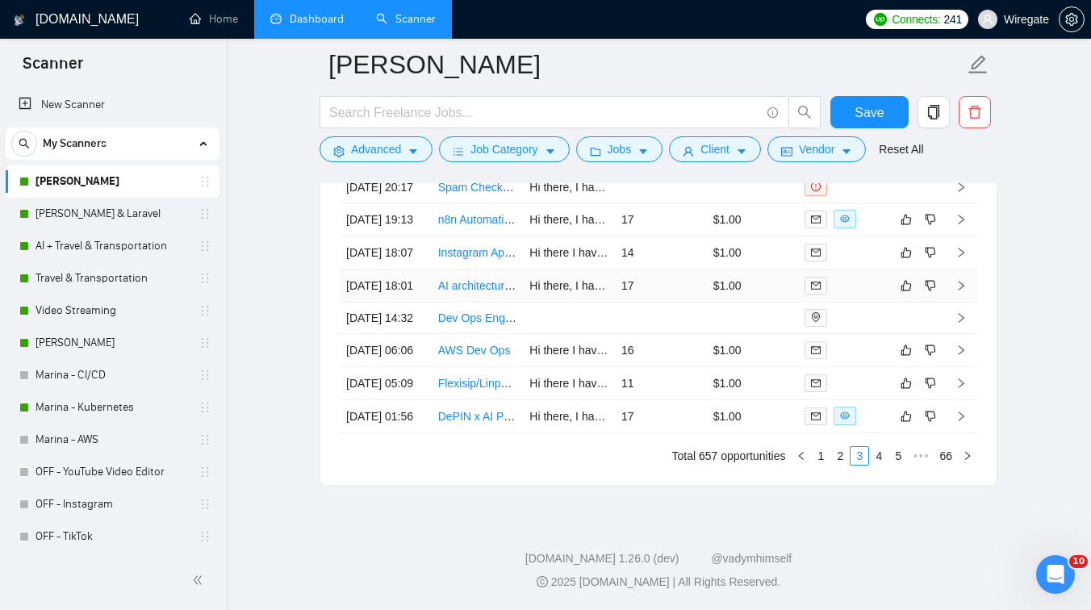
scroll to position [4495, 0]
click at [879, 465] on link "4" at bounding box center [879, 456] width 18 height 18
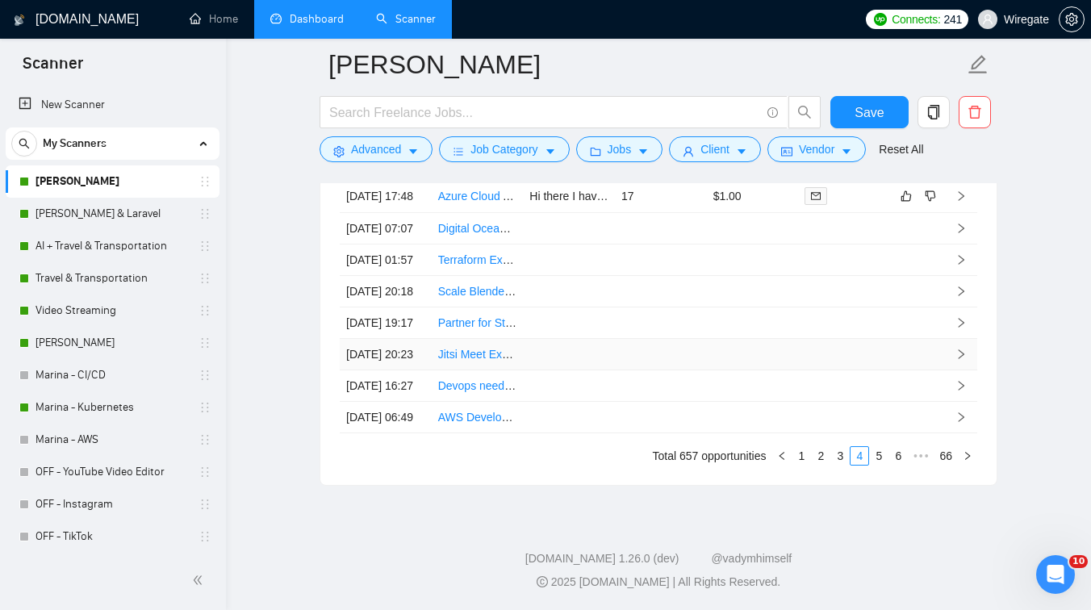
scroll to position [4498, 0]
click at [310, 18] on link "Dashboard" at bounding box center [306, 19] width 73 height 14
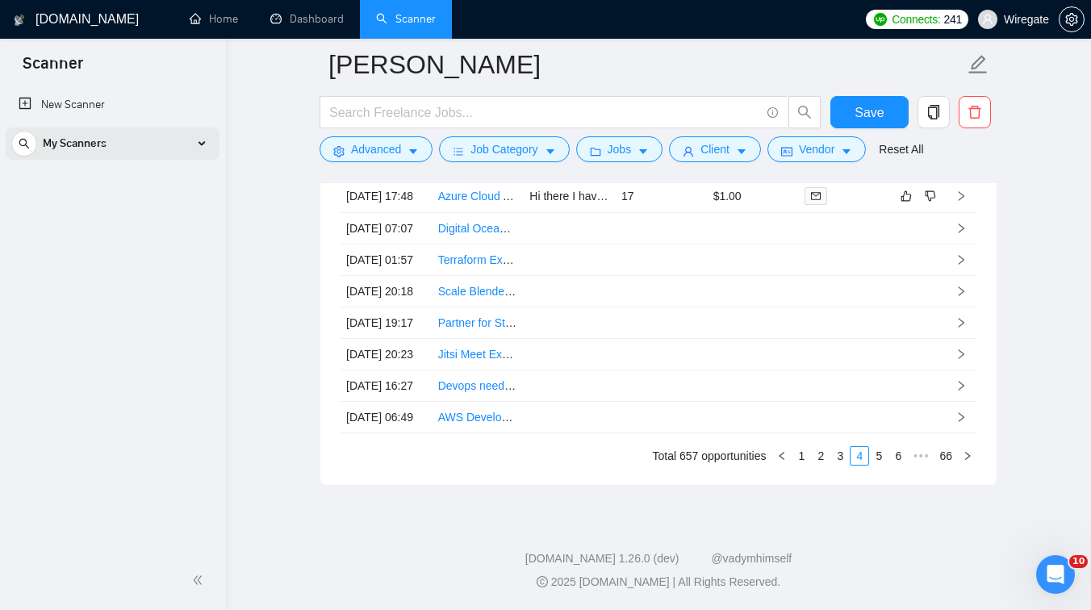
click at [148, 152] on div "My Scanners" at bounding box center [112, 143] width 203 height 32
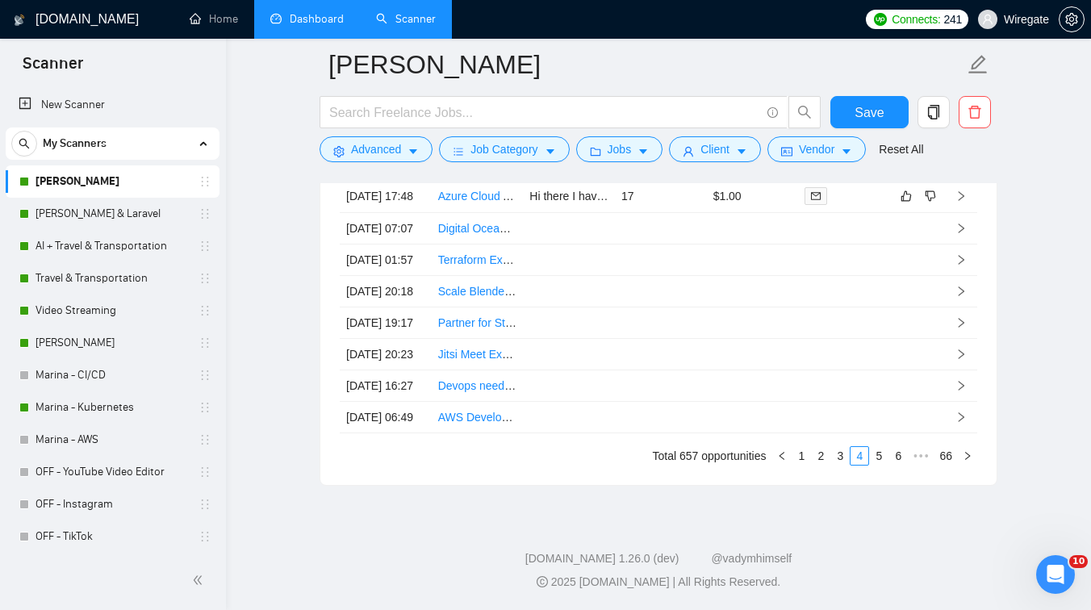
click at [344, 26] on link "Dashboard" at bounding box center [306, 19] width 73 height 14
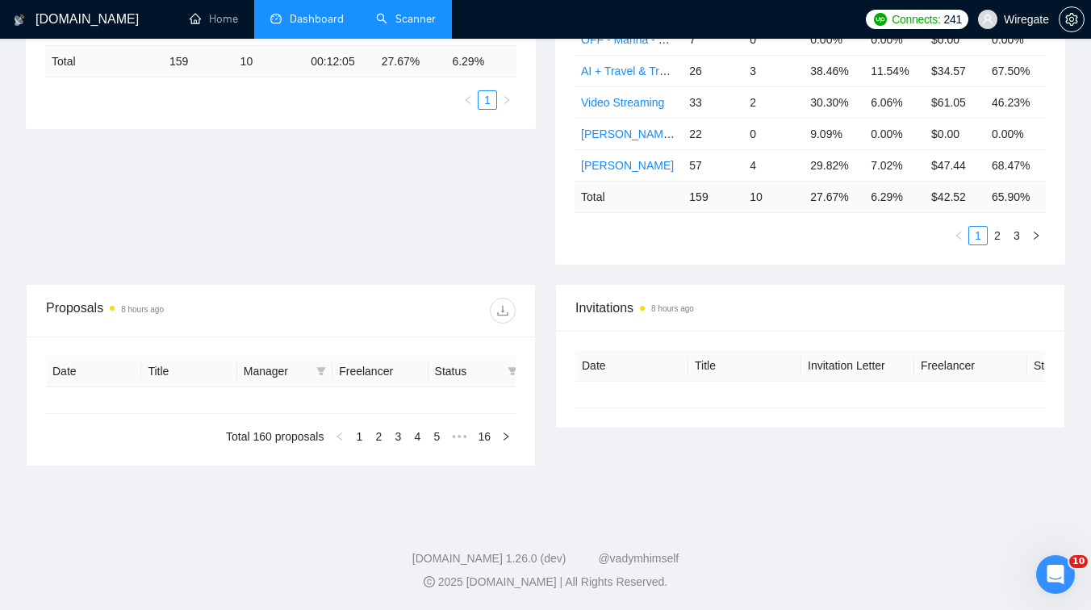
scroll to position [340, 0]
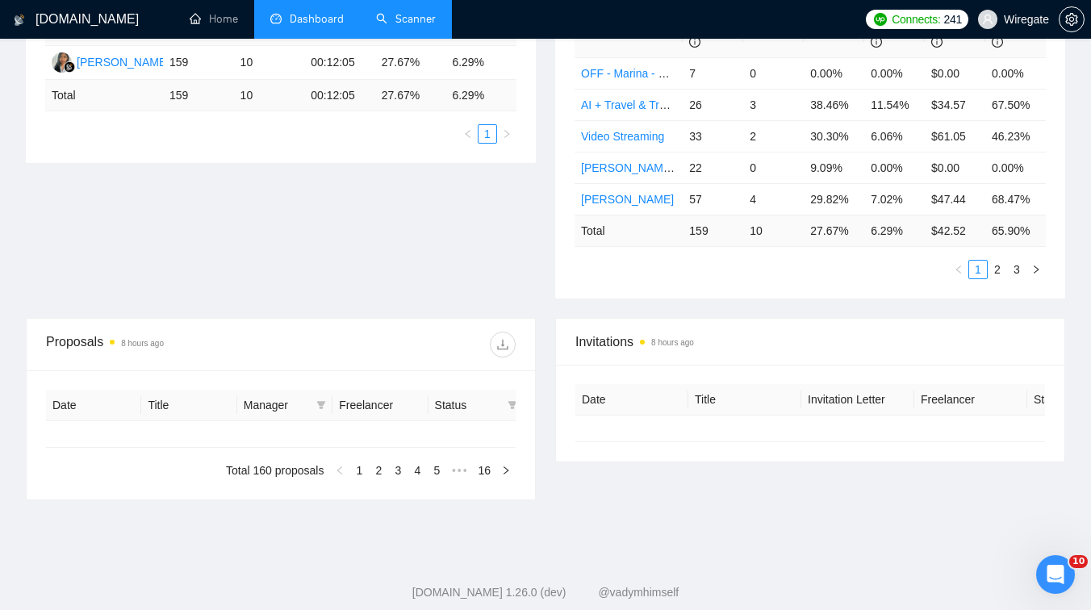
type input "[DATE]"
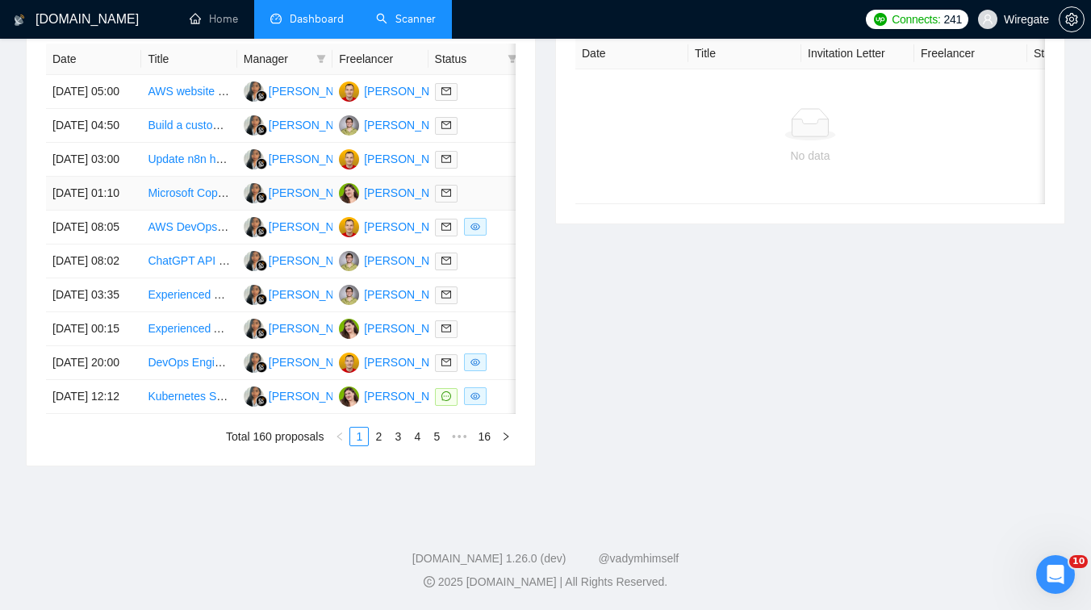
scroll to position [782, 0]
click at [381, 445] on link "2" at bounding box center [379, 437] width 18 height 18
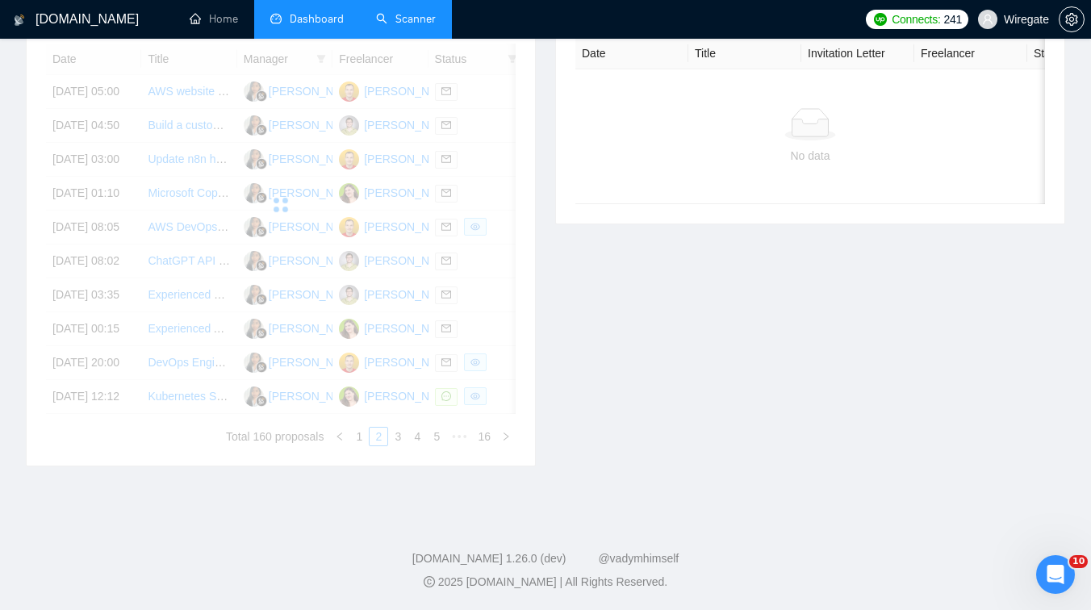
scroll to position [699, 0]
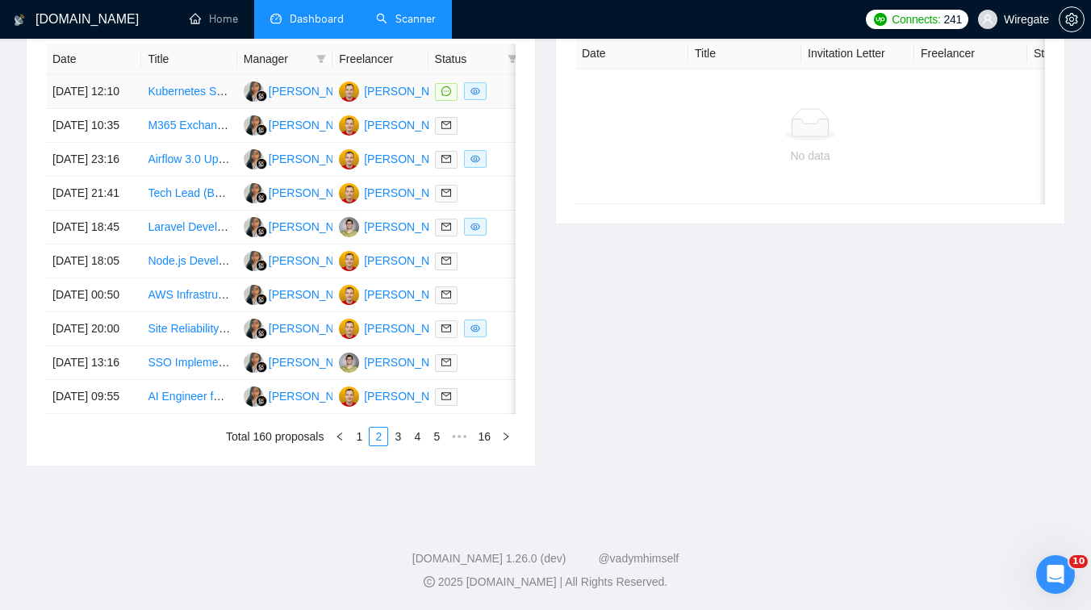
click at [213, 98] on td "Kubernetes Specialist Needed for Senior Architect Interview Preparation" at bounding box center [188, 92] width 95 height 34
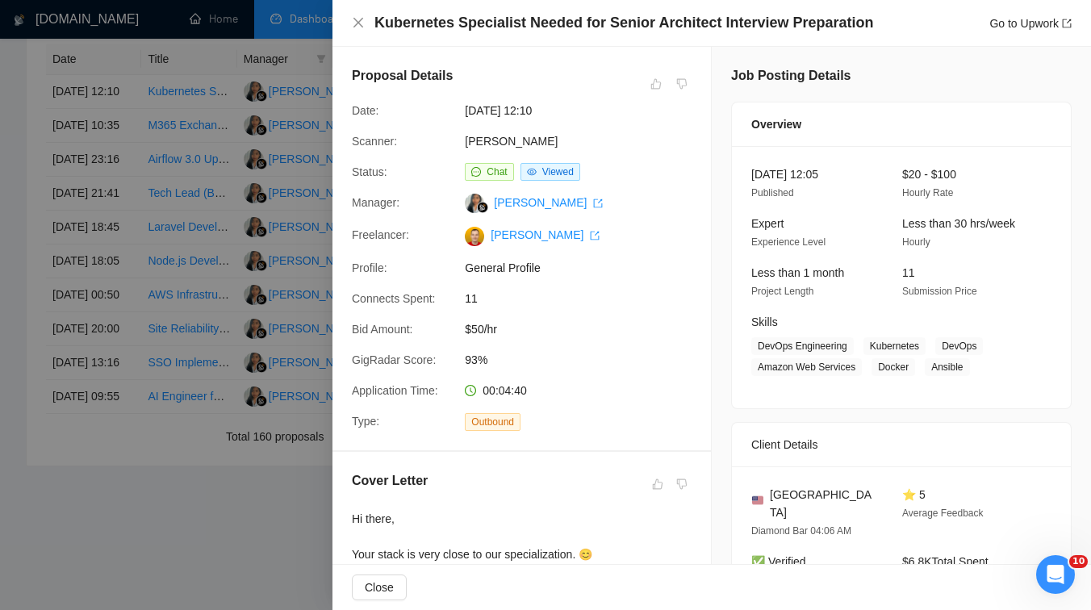
click at [171, 241] on div at bounding box center [545, 305] width 1091 height 610
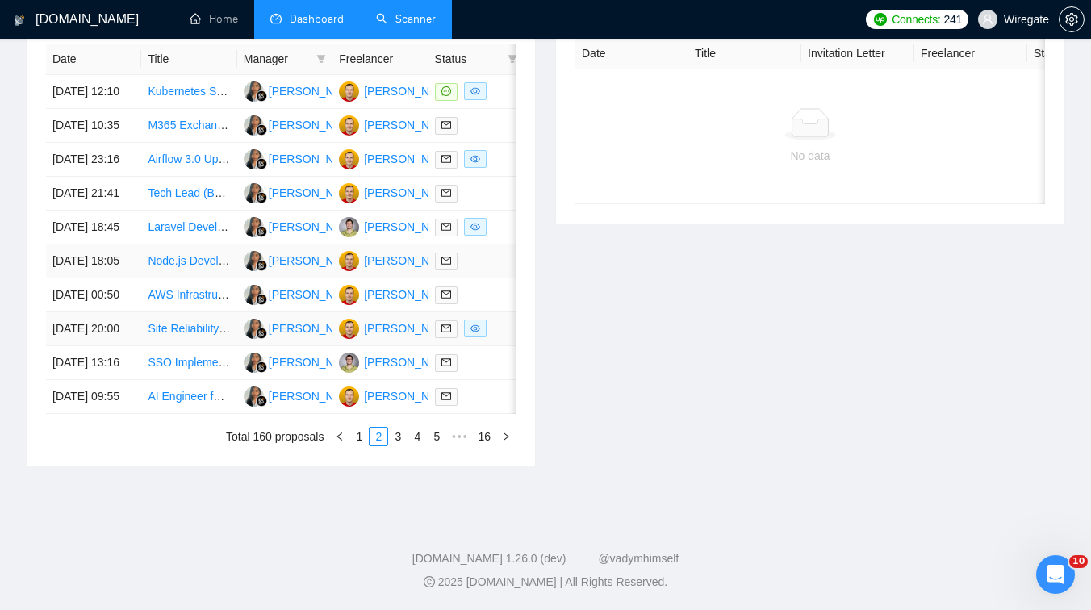
scroll to position [774, 0]
click at [396, 445] on link "3" at bounding box center [398, 437] width 18 height 18
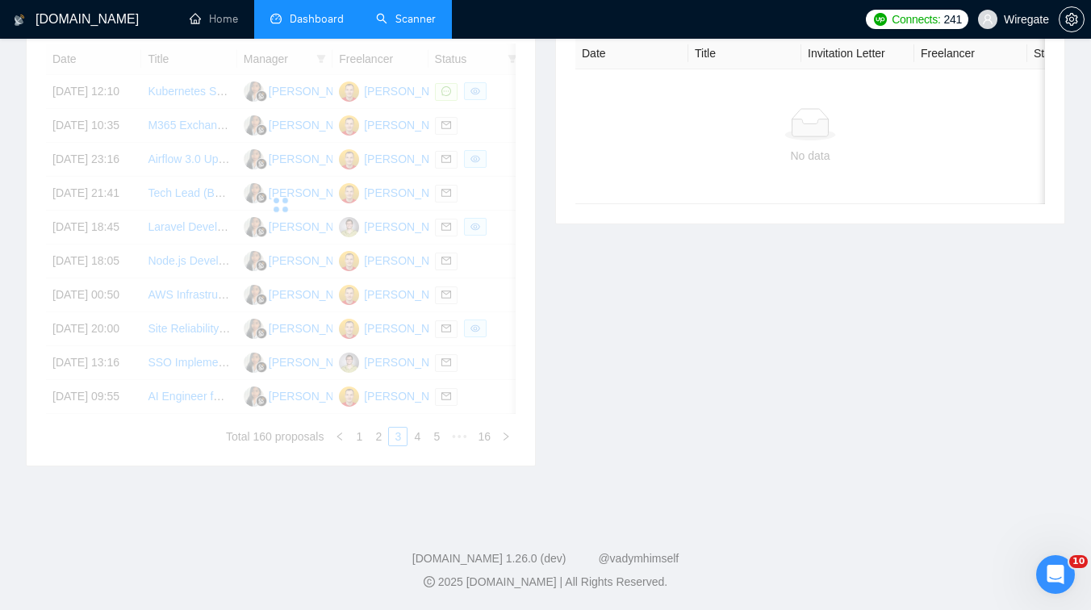
scroll to position [705, 0]
